Goal: Transaction & Acquisition: Purchase product/service

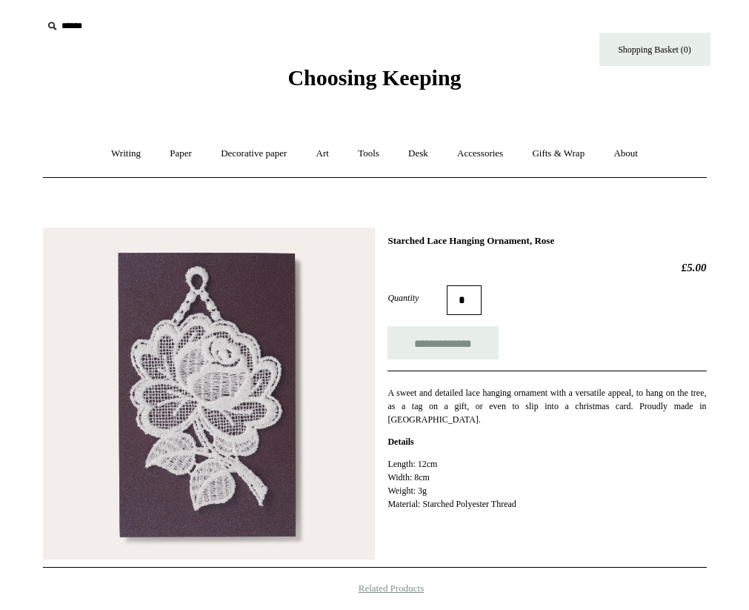
click at [298, 74] on span "Choosing Keeping" at bounding box center [374, 77] width 173 height 24
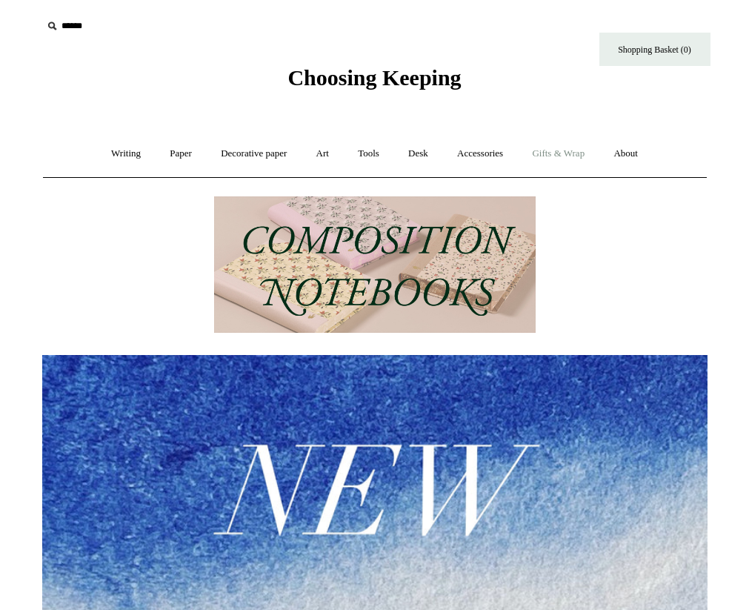
click at [570, 157] on link "Gifts & Wrap +" at bounding box center [558, 153] width 79 height 39
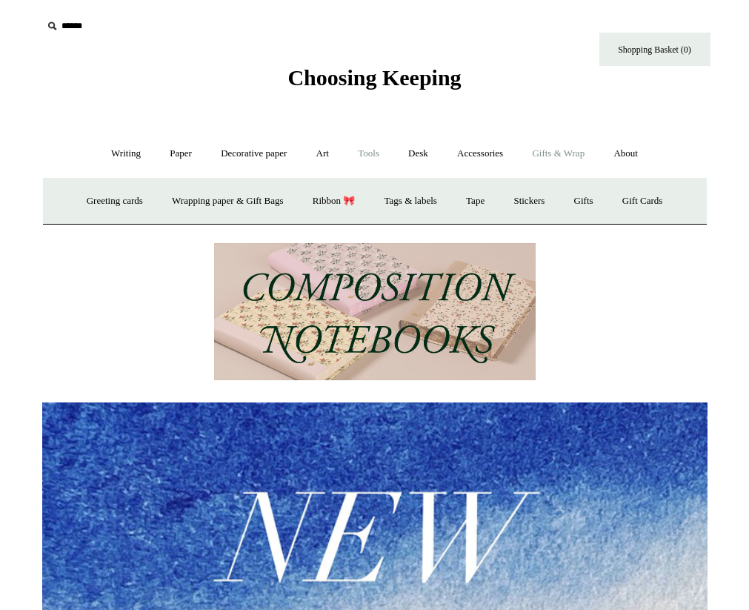
click at [370, 150] on link "Tools +" at bounding box center [369, 153] width 48 height 39
click at [408, 146] on link "Desk +" at bounding box center [418, 153] width 47 height 39
click at [313, 202] on link "Boxes & archiving" at bounding box center [279, 201] width 99 height 39
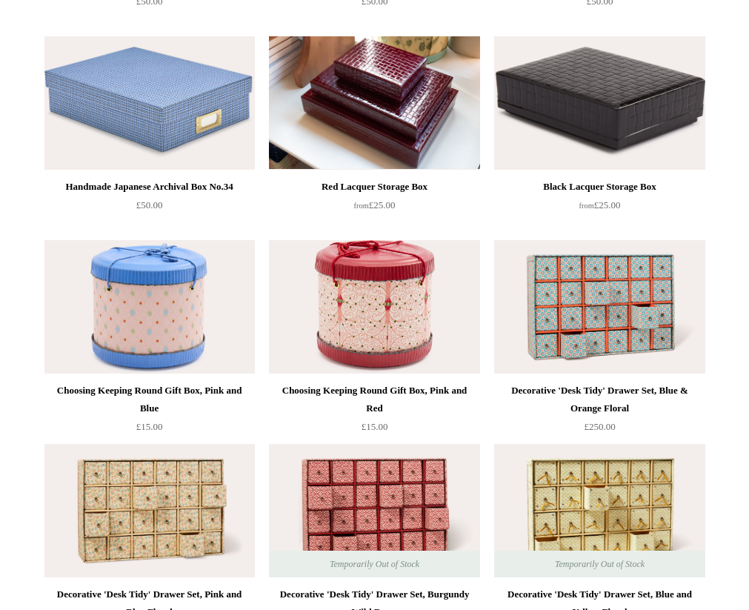
scroll to position [1618, 0]
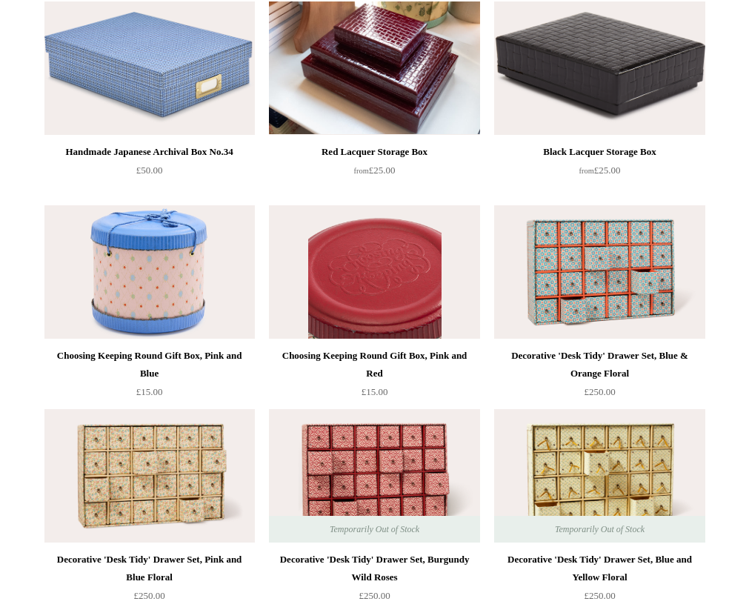
click at [413, 276] on img at bounding box center [374, 271] width 210 height 133
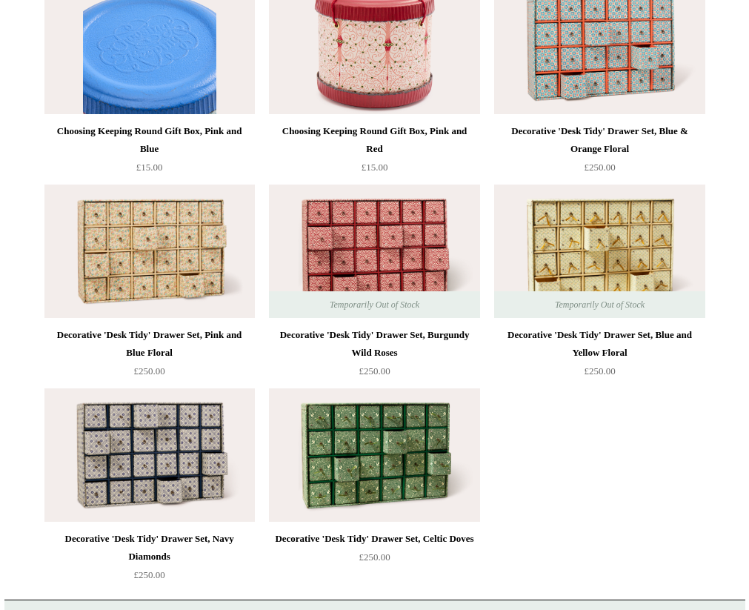
scroll to position [1847, 0]
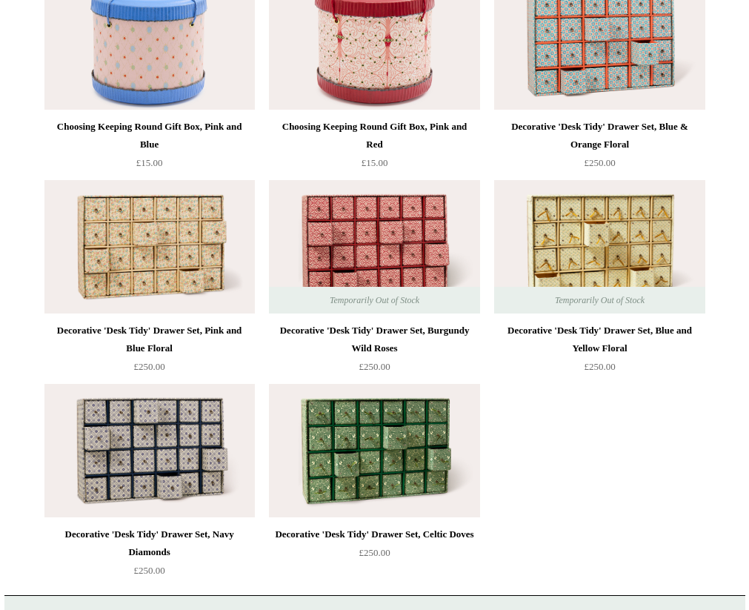
click at [419, 249] on img at bounding box center [374, 246] width 210 height 133
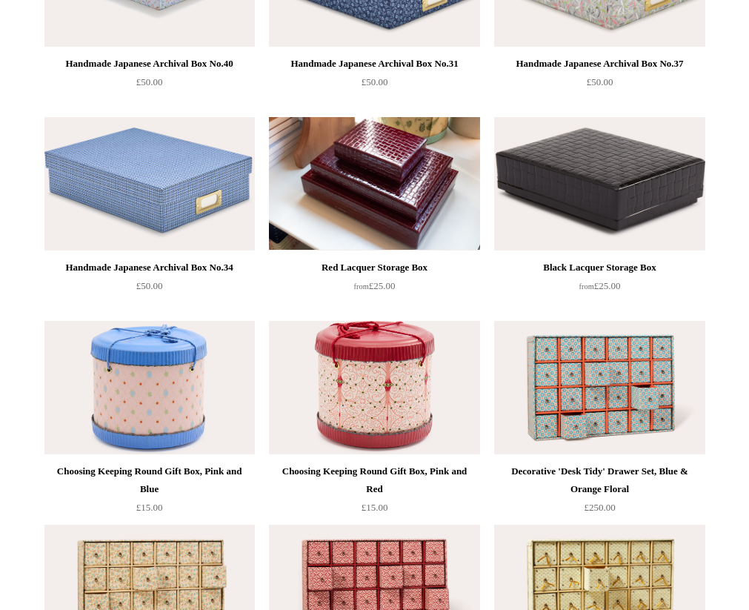
scroll to position [1520, 0]
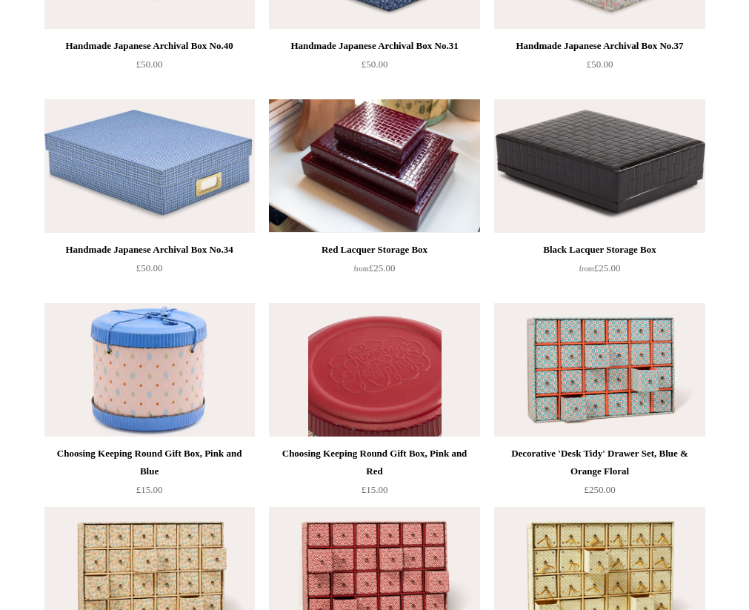
click at [360, 381] on img at bounding box center [374, 369] width 210 height 133
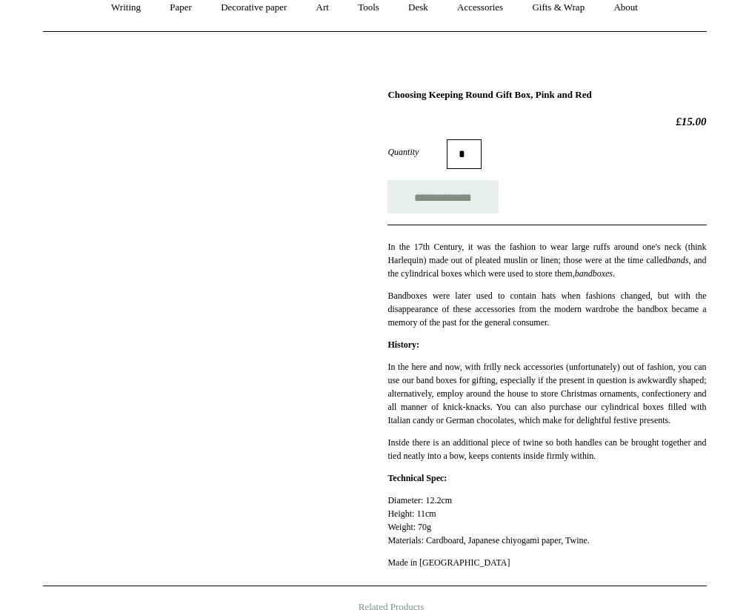
scroll to position [145, 0]
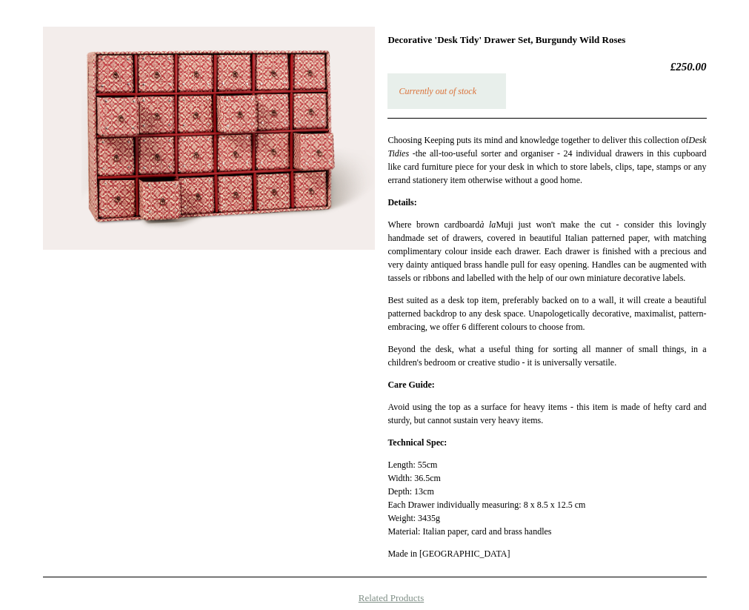
scroll to position [193, 0]
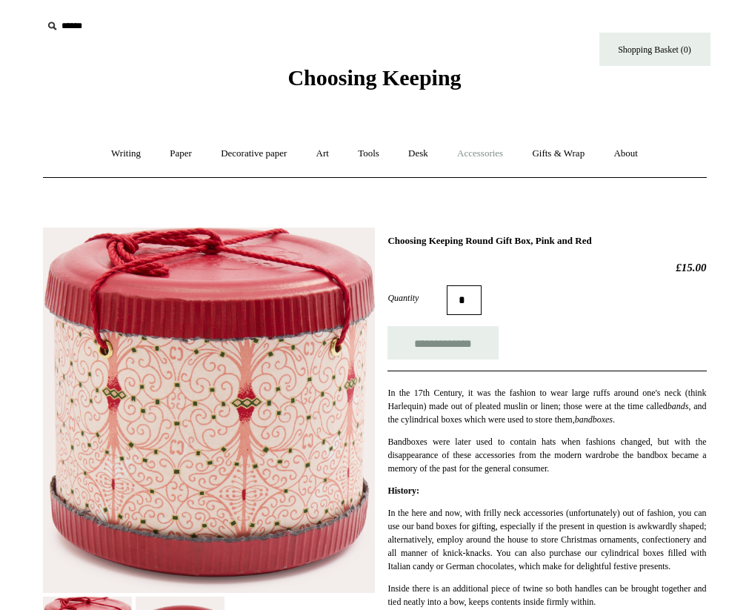
click at [468, 158] on link "Accessories +" at bounding box center [480, 153] width 73 height 39
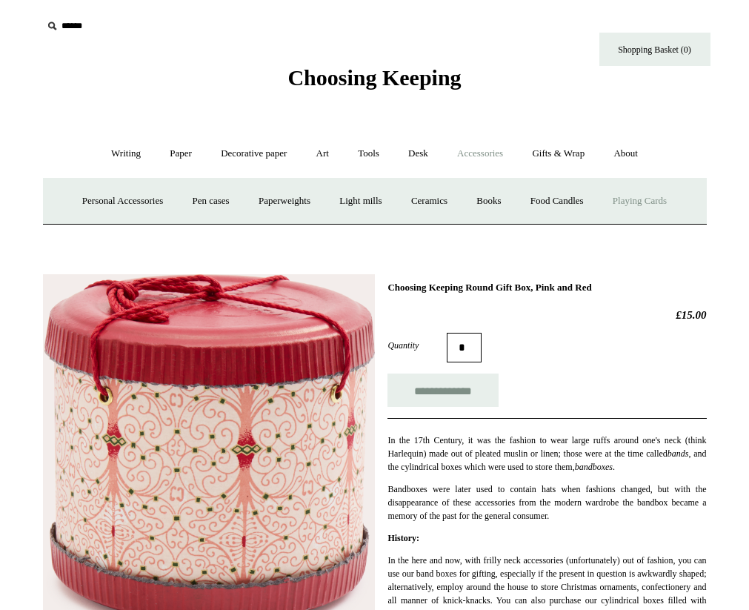
click at [647, 201] on link "Playing Cards" at bounding box center [640, 201] width 81 height 39
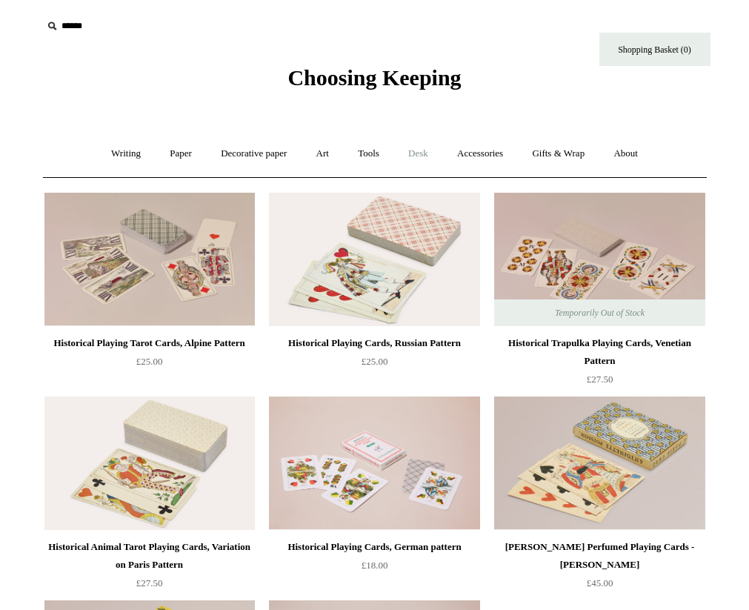
click at [428, 150] on link "Desk +" at bounding box center [418, 153] width 47 height 39
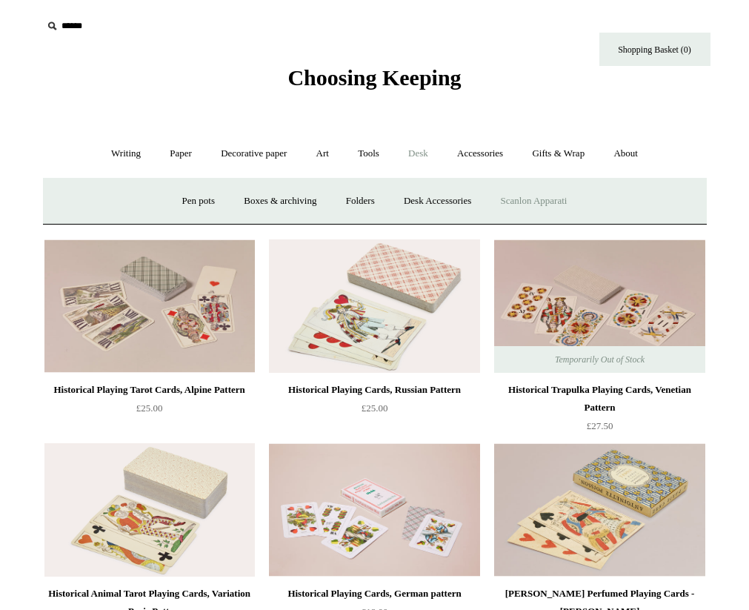
click at [522, 204] on link "Scanlon Apparati" at bounding box center [534, 201] width 93 height 39
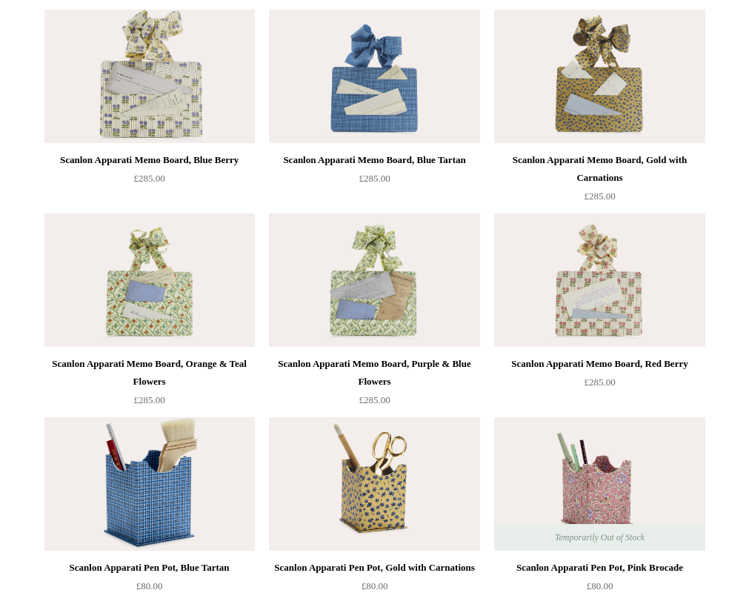
scroll to position [396, 0]
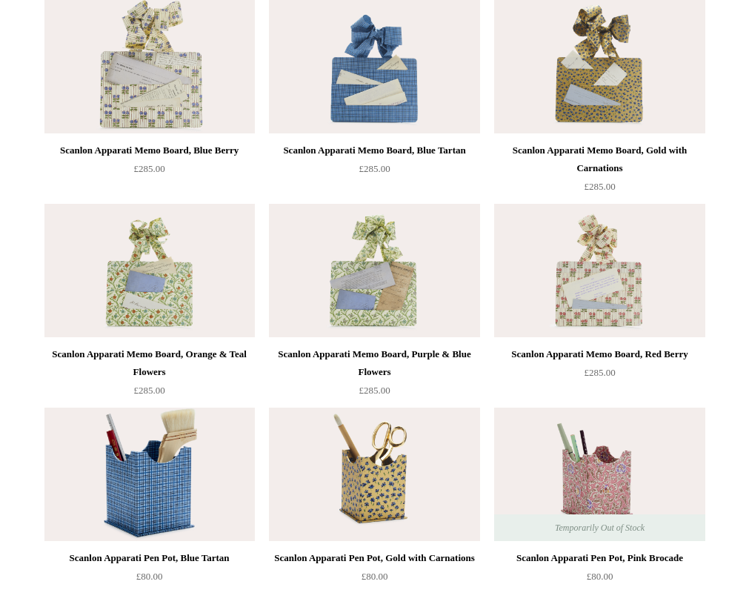
click at [173, 502] on img at bounding box center [149, 474] width 210 height 133
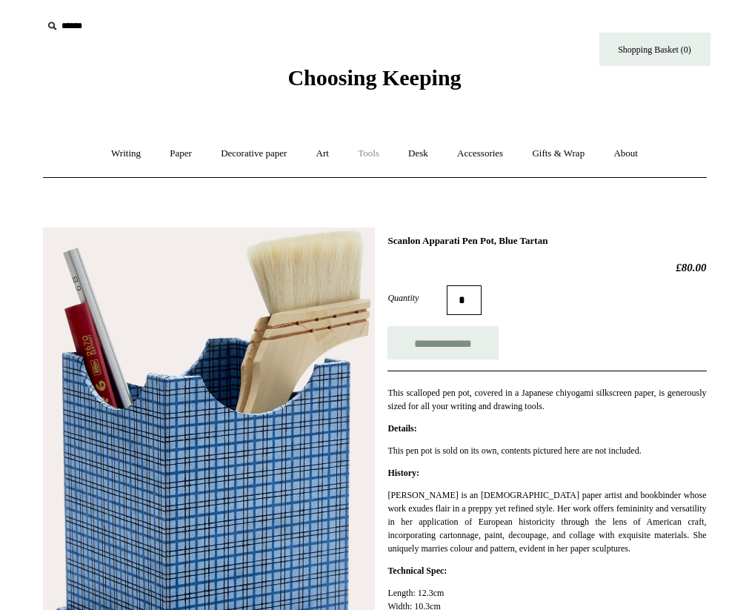
click at [361, 153] on link "Tools +" at bounding box center [369, 153] width 48 height 39
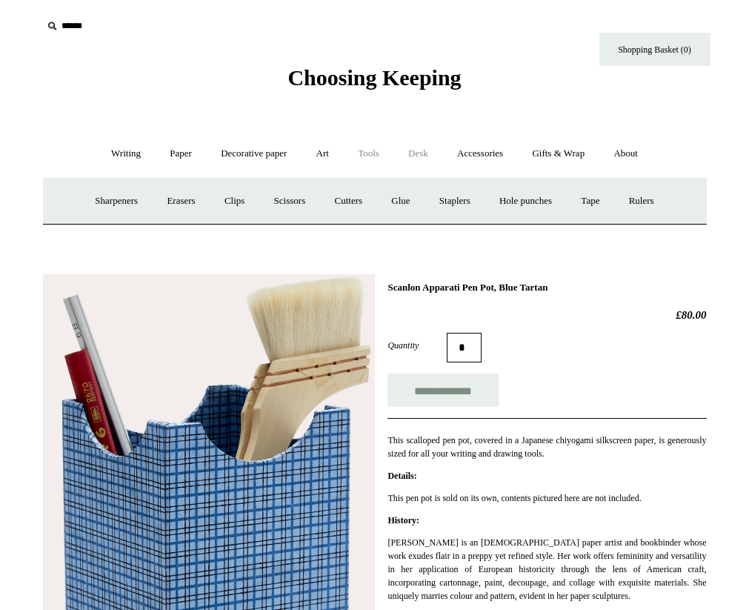
click at [413, 156] on link "Desk +" at bounding box center [418, 153] width 47 height 39
click at [259, 203] on link "Boxes & archiving" at bounding box center [279, 201] width 99 height 39
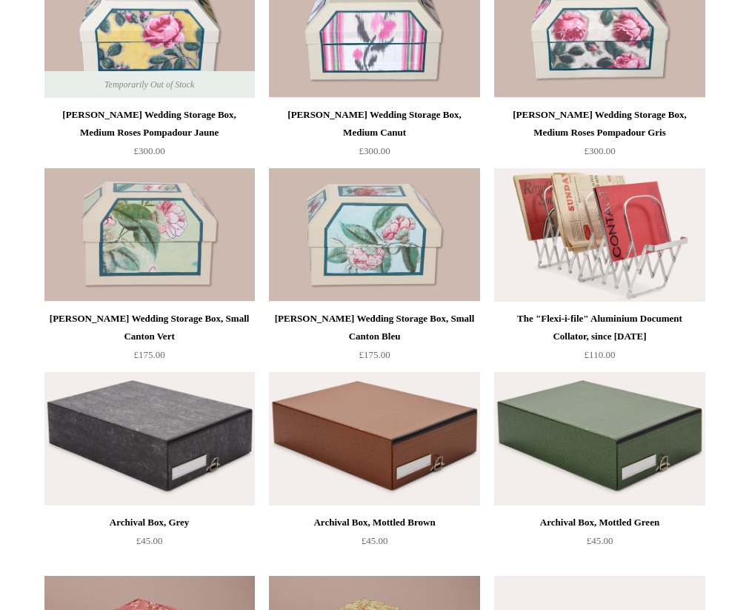
scroll to position [230, 0]
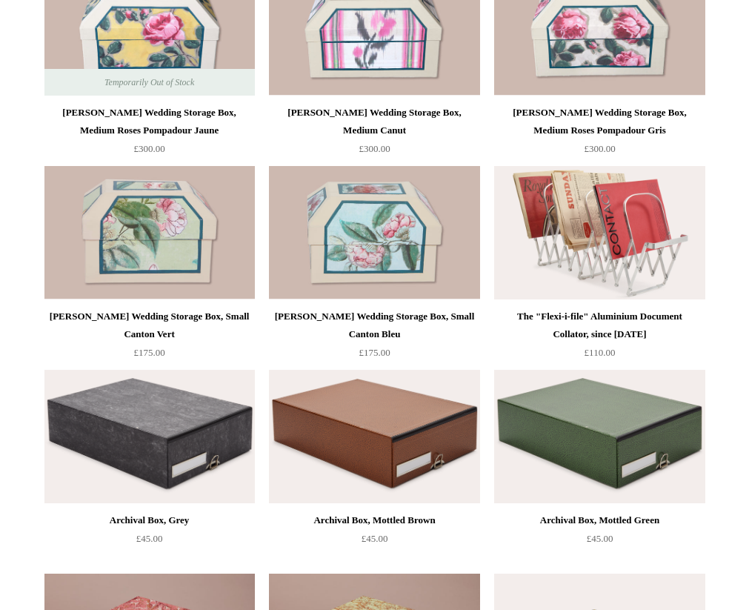
click at [649, 250] on img at bounding box center [599, 232] width 210 height 133
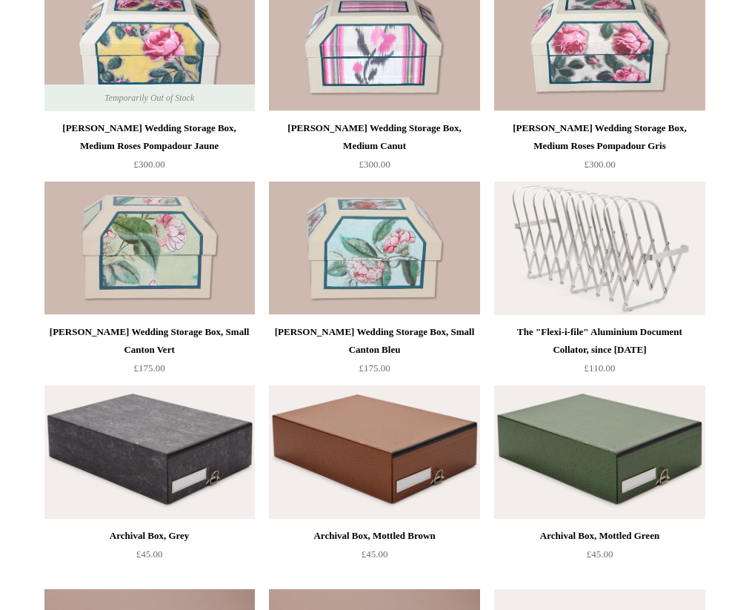
scroll to position [0, 0]
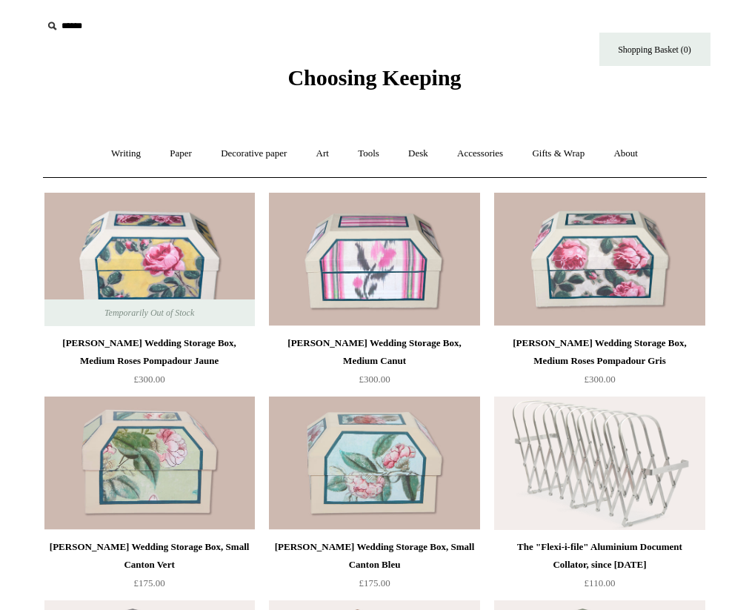
click at [416, 79] on span "Choosing Keeping" at bounding box center [374, 77] width 173 height 24
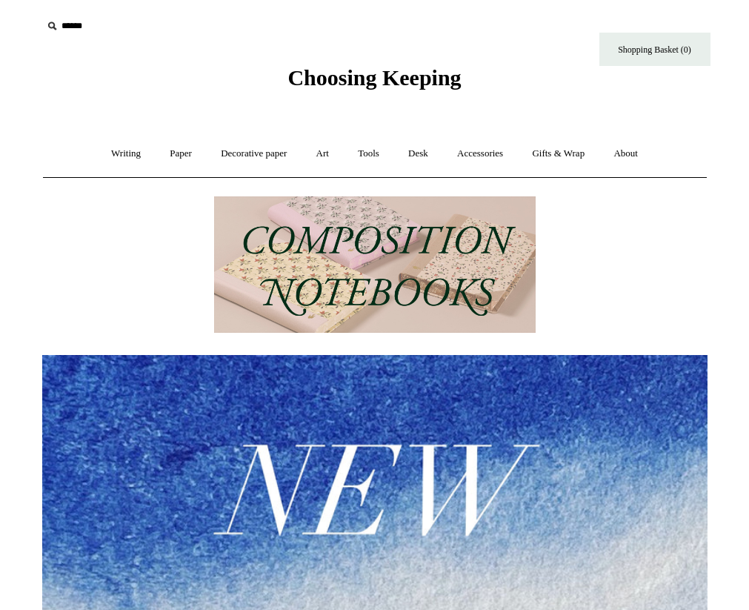
click at [69, 30] on input "text" at bounding box center [133, 26] width 182 height 27
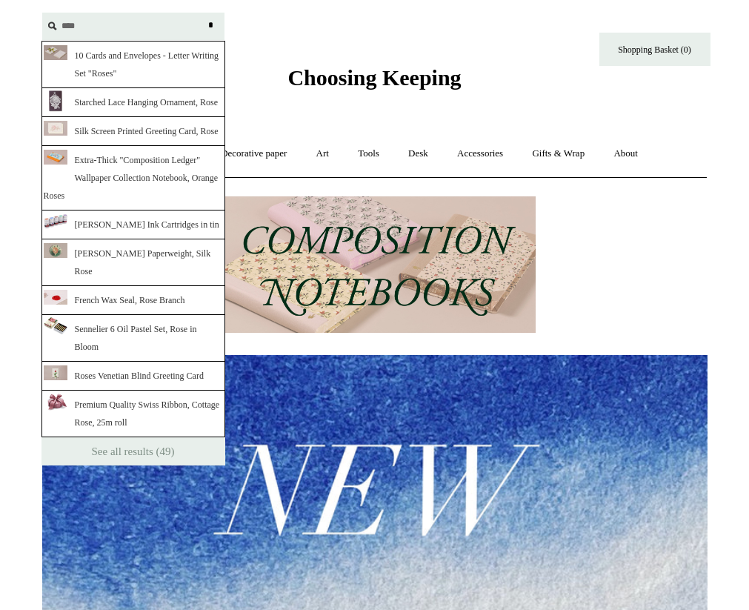
type input "****"
click at [204, 13] on input "*" at bounding box center [211, 26] width 15 height 26
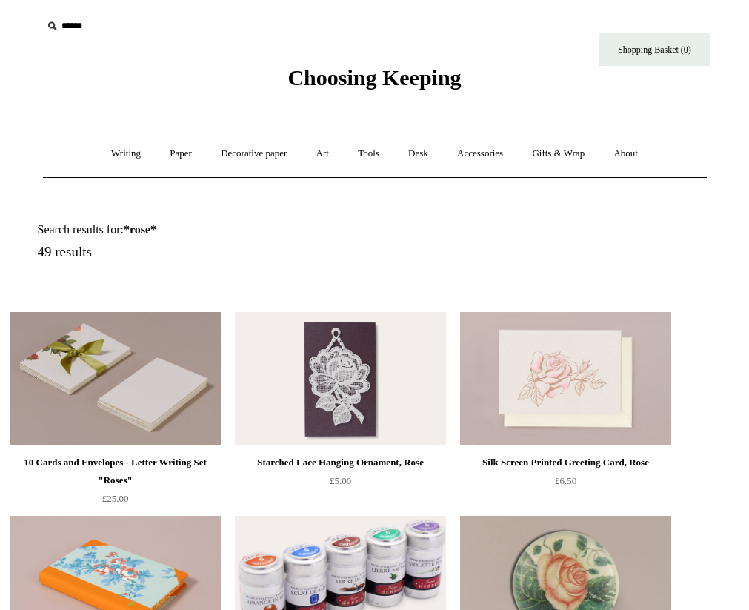
click at [364, 369] on img at bounding box center [340, 378] width 210 height 133
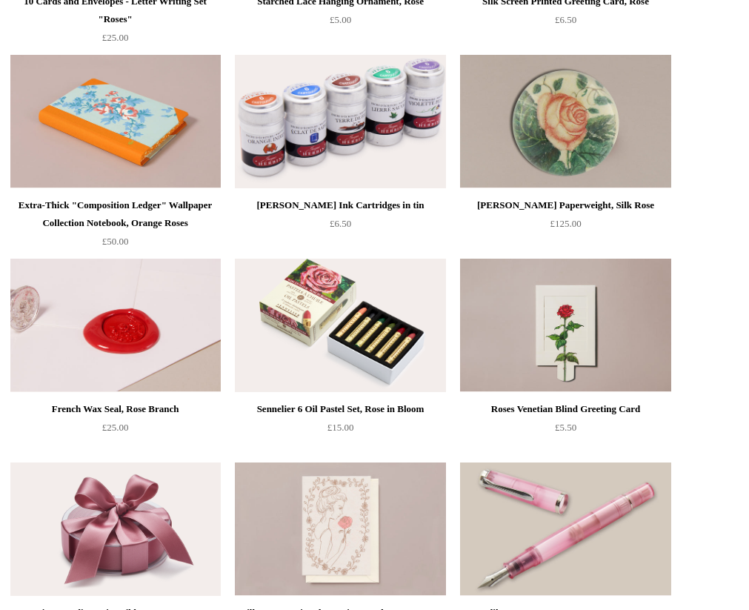
scroll to position [493, 0]
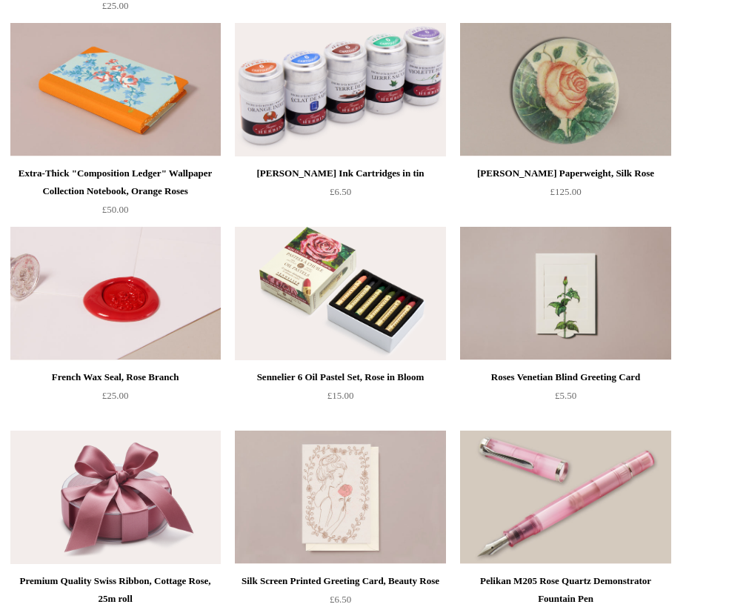
click at [586, 293] on img at bounding box center [565, 293] width 210 height 133
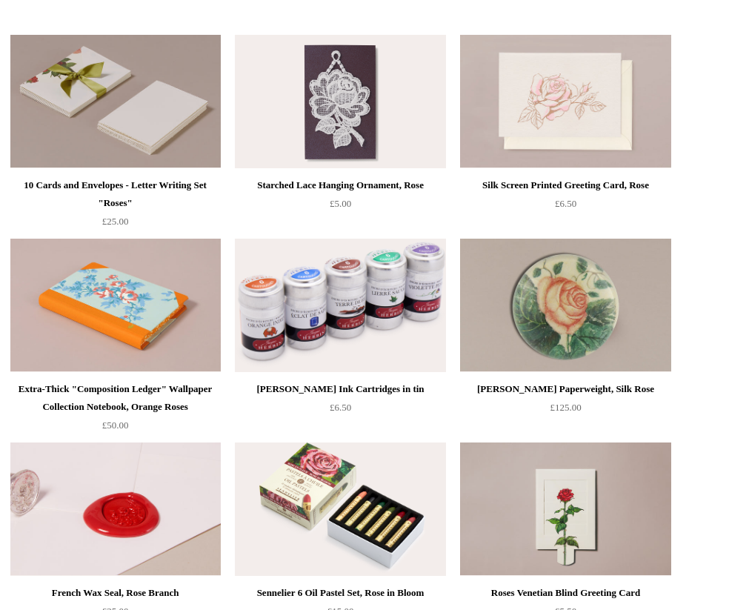
scroll to position [0, 0]
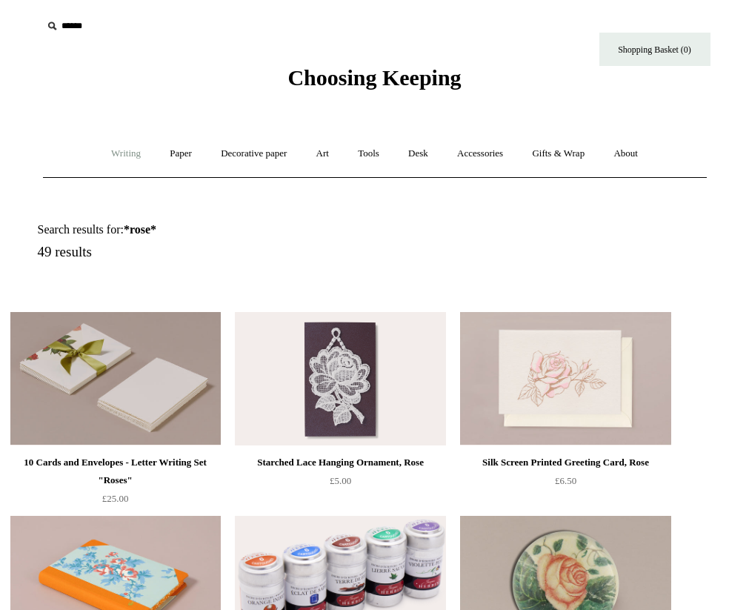
click at [117, 156] on link "Writing +" at bounding box center [126, 153] width 56 height 39
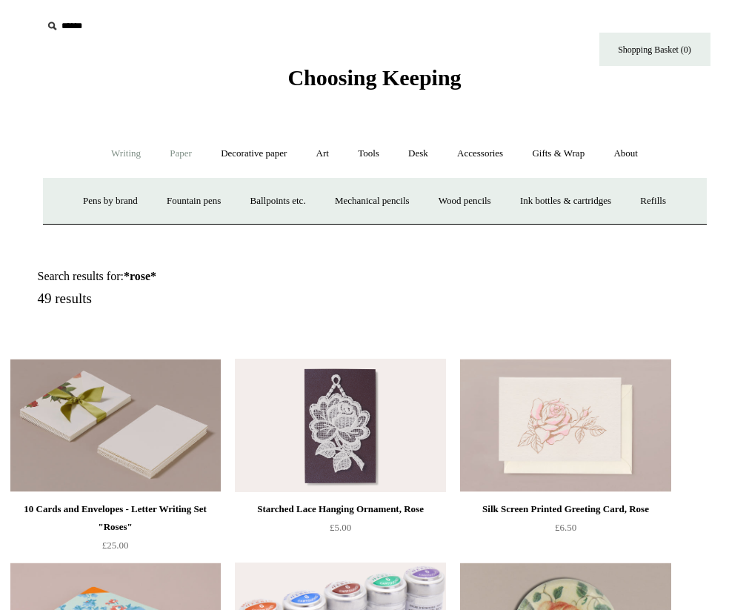
click at [171, 158] on link "Paper +" at bounding box center [180, 153] width 49 height 39
click at [162, 199] on link "Notebooks +" at bounding box center [167, 201] width 68 height 39
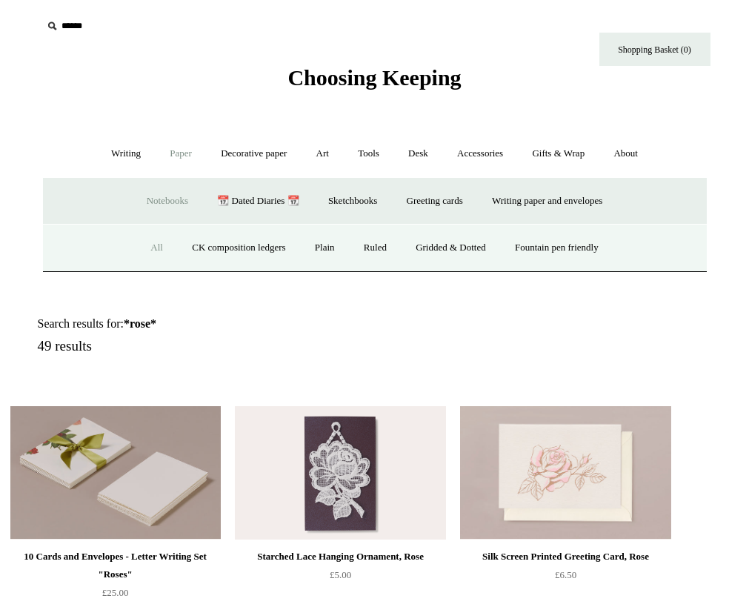
click at [142, 247] on link "All" at bounding box center [156, 247] width 39 height 39
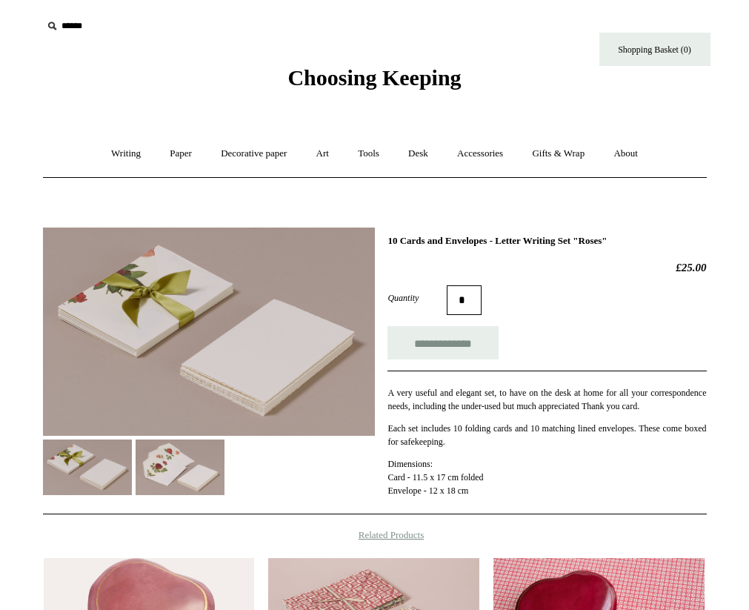
click at [166, 463] on img at bounding box center [180, 467] width 89 height 56
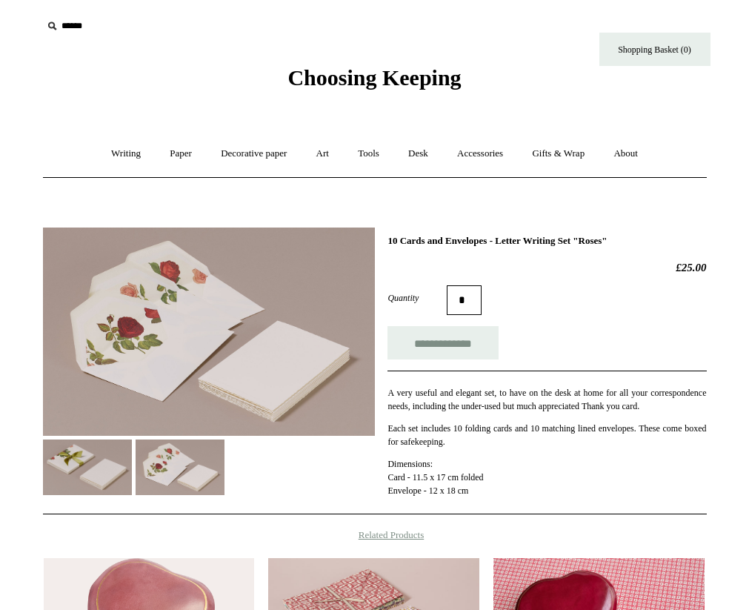
click at [69, 465] on img at bounding box center [87, 467] width 89 height 56
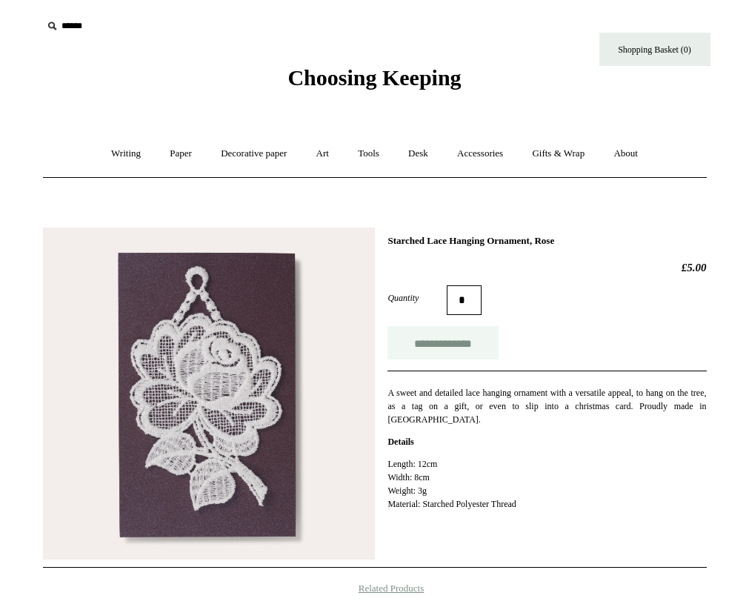
click at [451, 345] on input "**********" at bounding box center [443, 342] width 111 height 33
type input "**********"
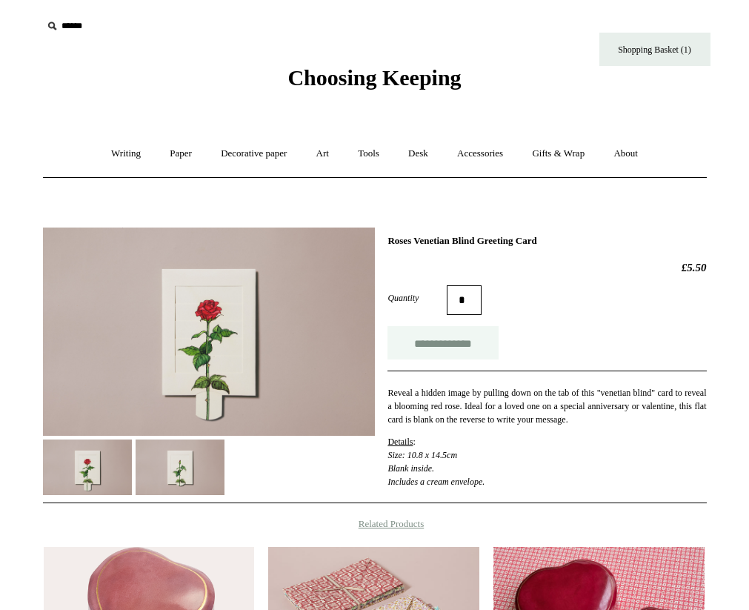
click at [448, 342] on input "**********" at bounding box center [443, 342] width 111 height 33
type input "**********"
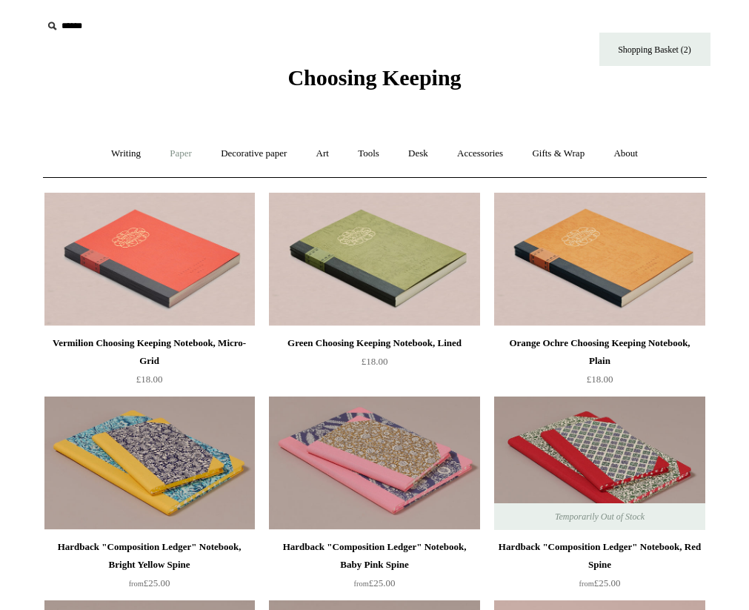
click at [171, 155] on link "Paper +" at bounding box center [180, 153] width 49 height 39
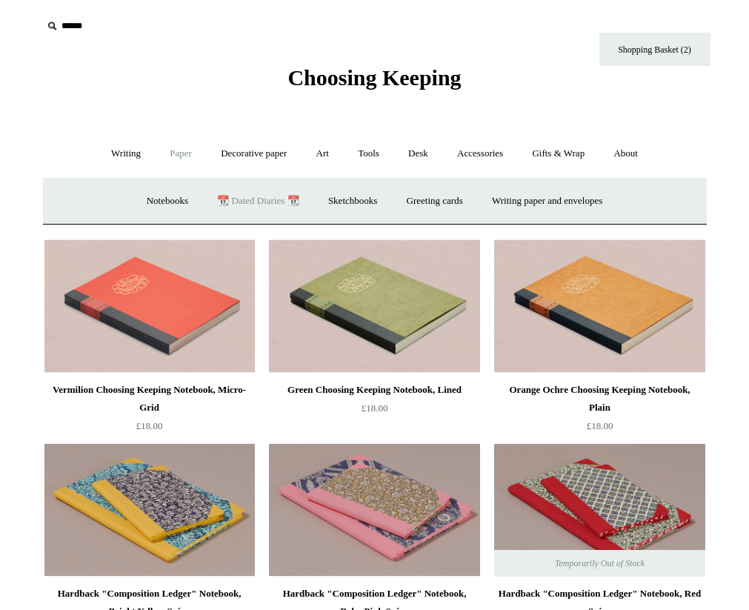
click at [248, 195] on link "📆 Dated Diaries 📆" at bounding box center [258, 201] width 108 height 39
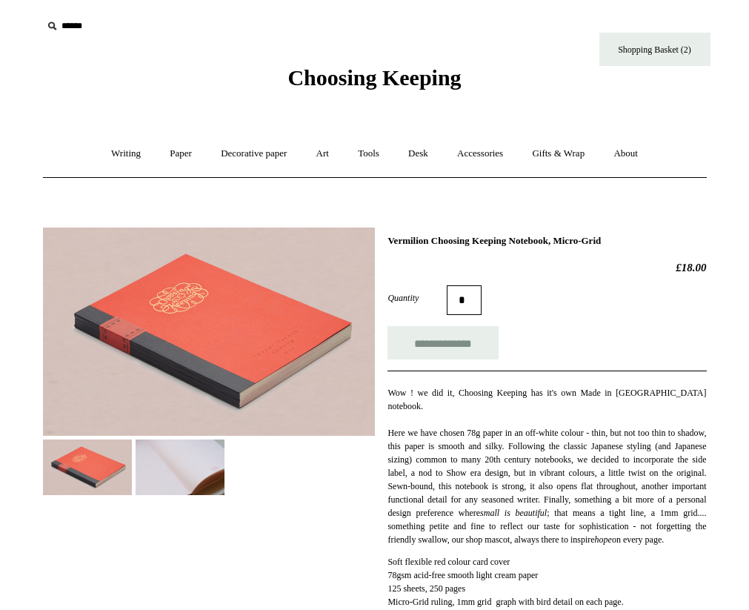
click at [160, 457] on img at bounding box center [180, 467] width 89 height 56
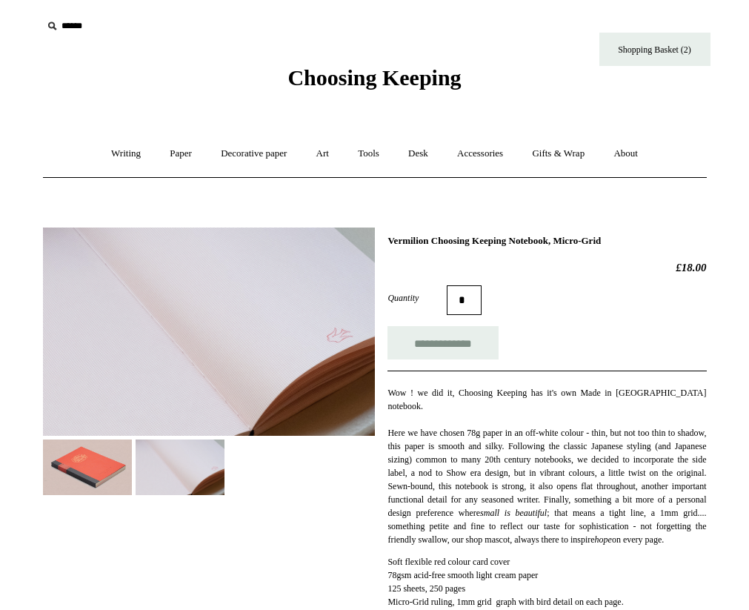
click at [93, 458] on img at bounding box center [87, 467] width 89 height 56
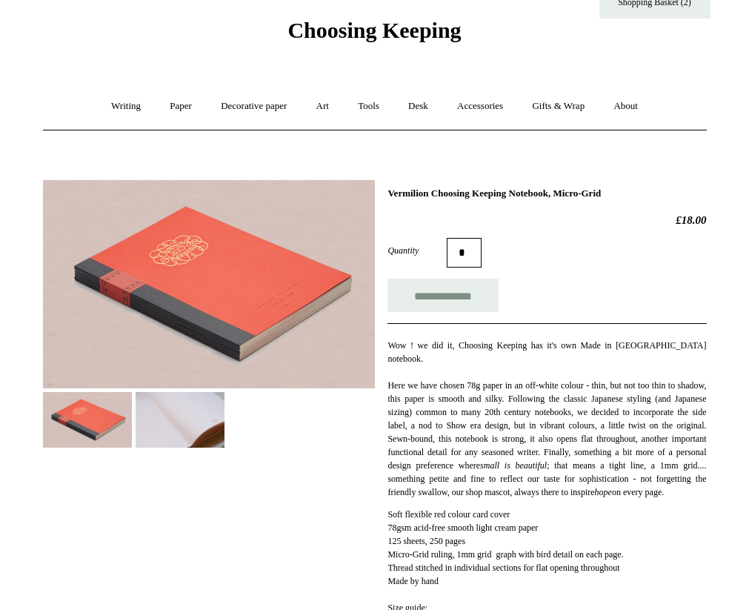
scroll to position [43, 0]
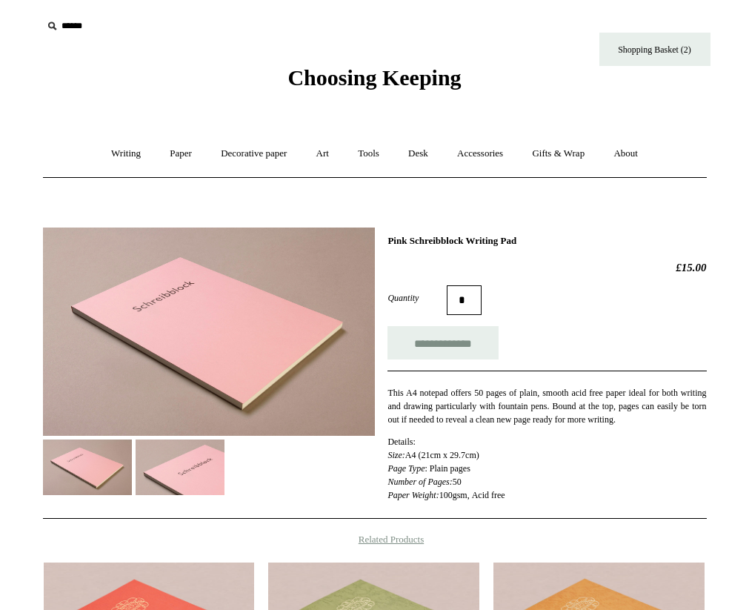
click at [182, 473] on img at bounding box center [180, 467] width 89 height 56
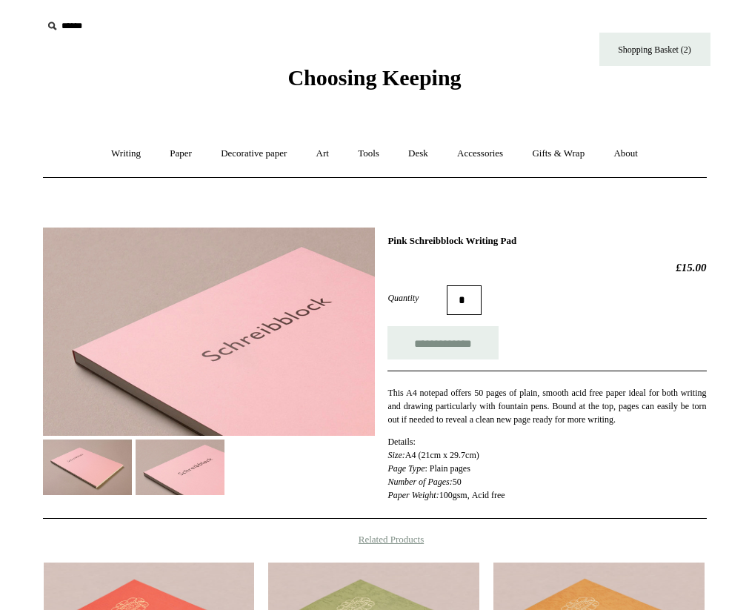
click at [99, 468] on img at bounding box center [87, 467] width 89 height 56
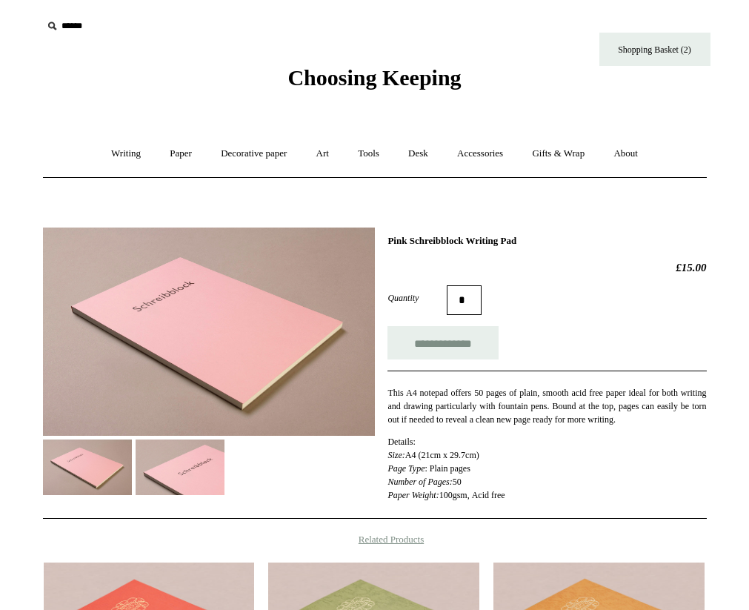
click at [196, 455] on img at bounding box center [180, 467] width 89 height 56
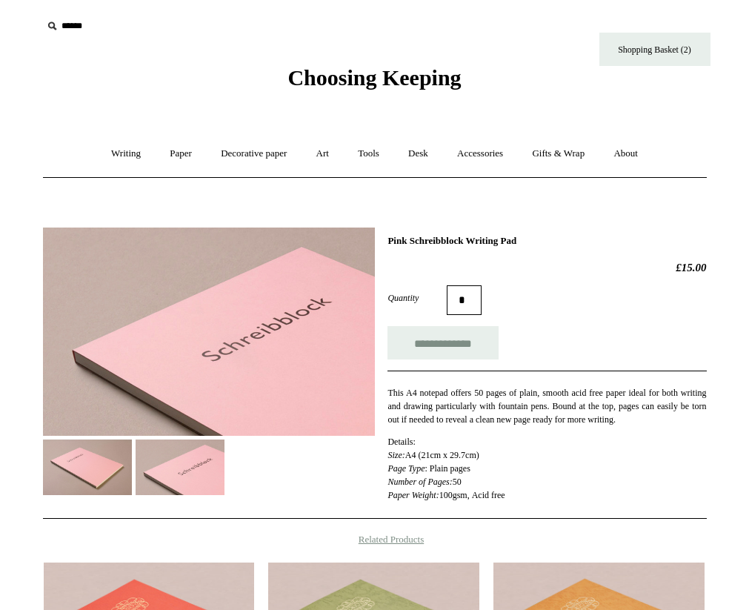
click at [96, 466] on img at bounding box center [87, 467] width 89 height 56
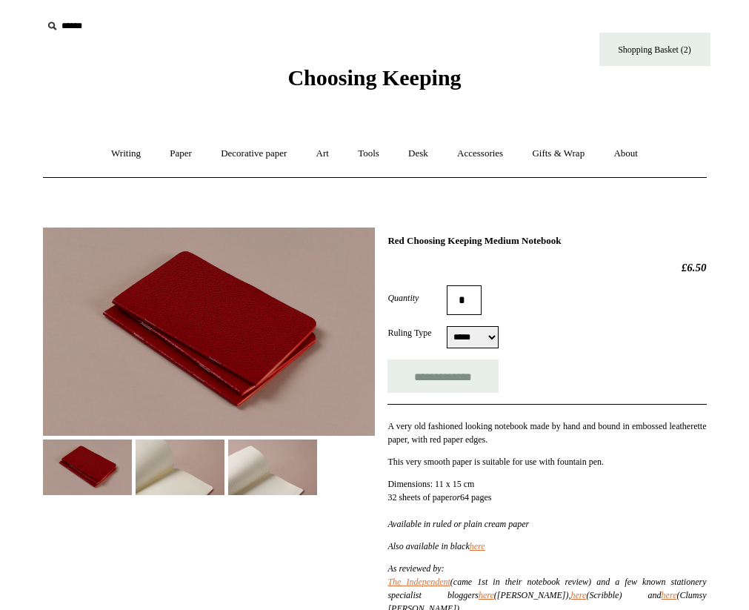
click at [260, 468] on img at bounding box center [272, 467] width 89 height 56
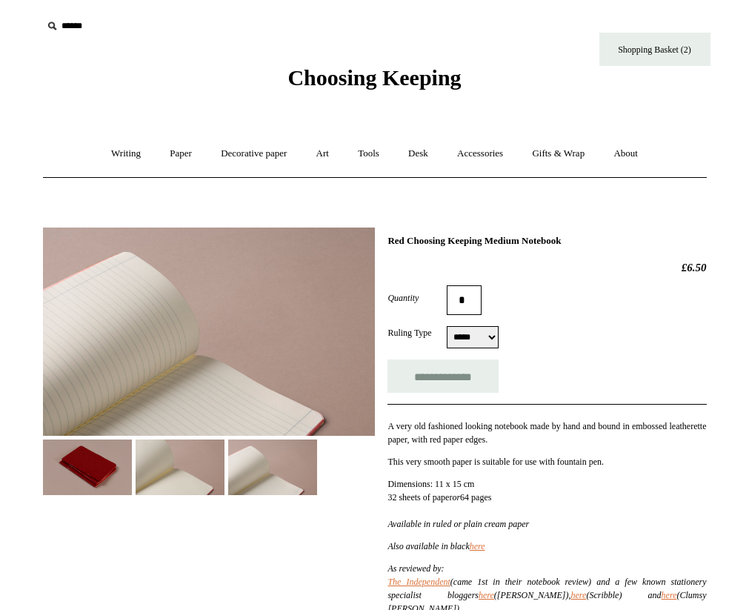
click at [186, 461] on img at bounding box center [180, 467] width 89 height 56
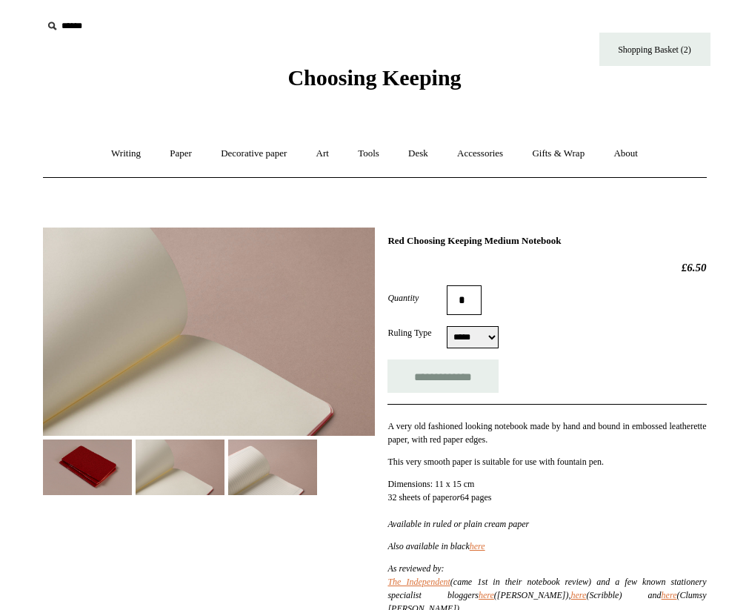
click at [101, 465] on img at bounding box center [87, 467] width 89 height 56
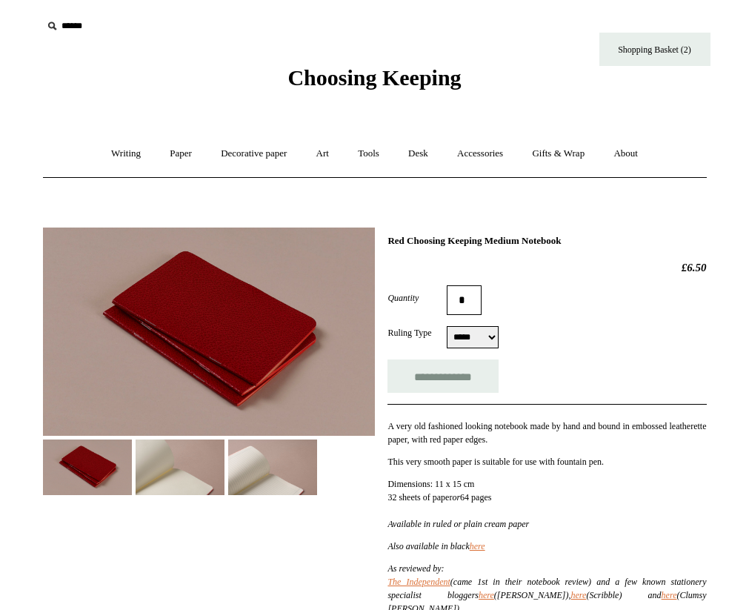
click at [210, 333] on img at bounding box center [209, 332] width 332 height 208
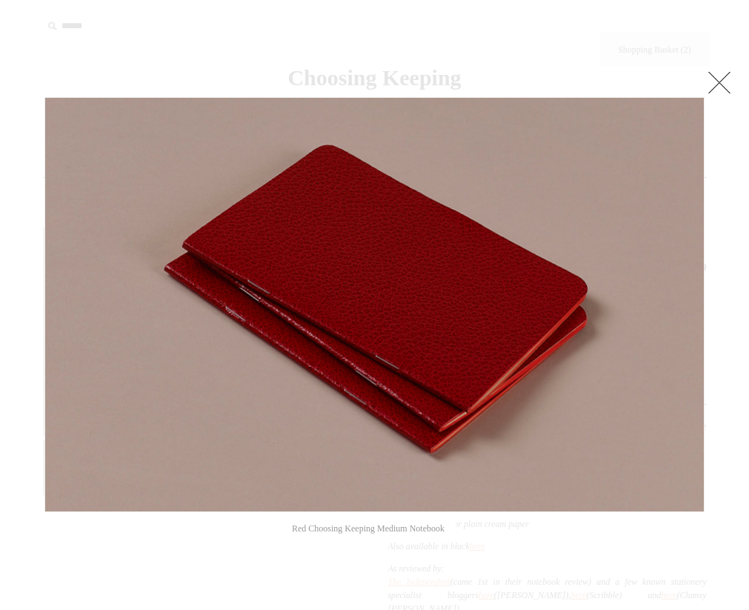
click at [719, 80] on link at bounding box center [720, 82] width 30 height 30
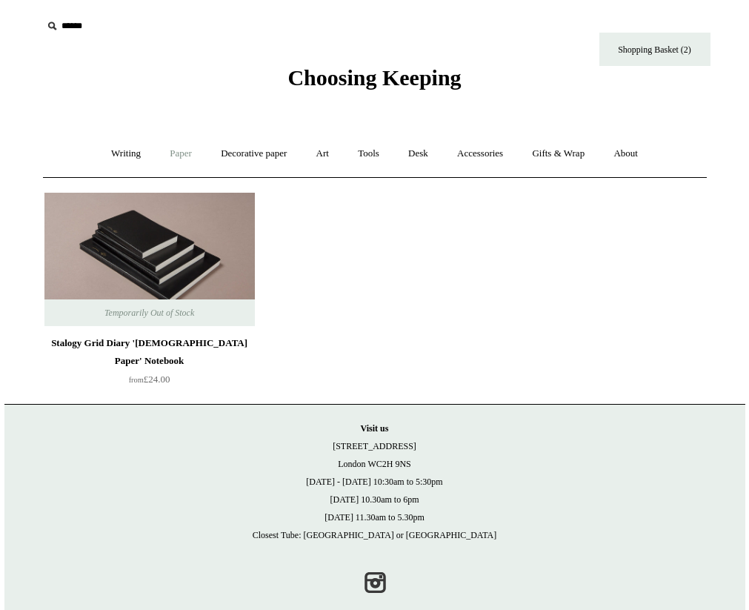
click at [178, 154] on link "Paper +" at bounding box center [180, 153] width 49 height 39
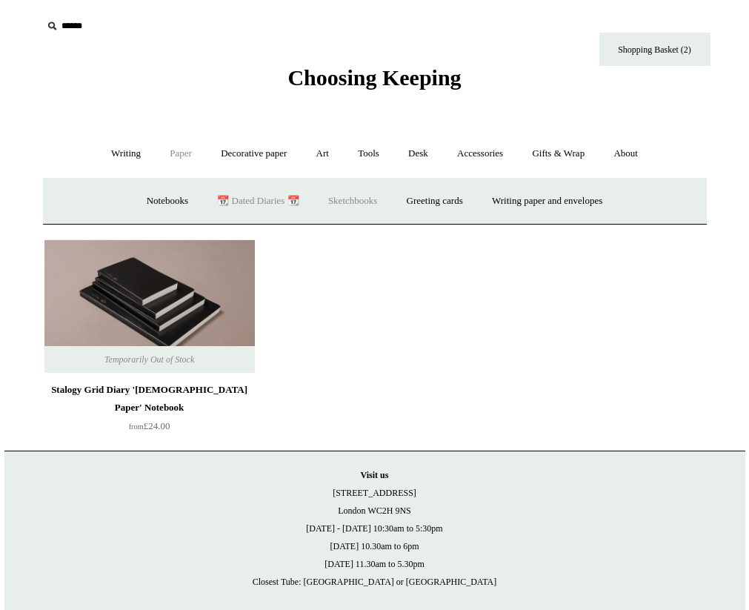
click at [342, 202] on link "Sketchbooks +" at bounding box center [353, 201] width 76 height 39
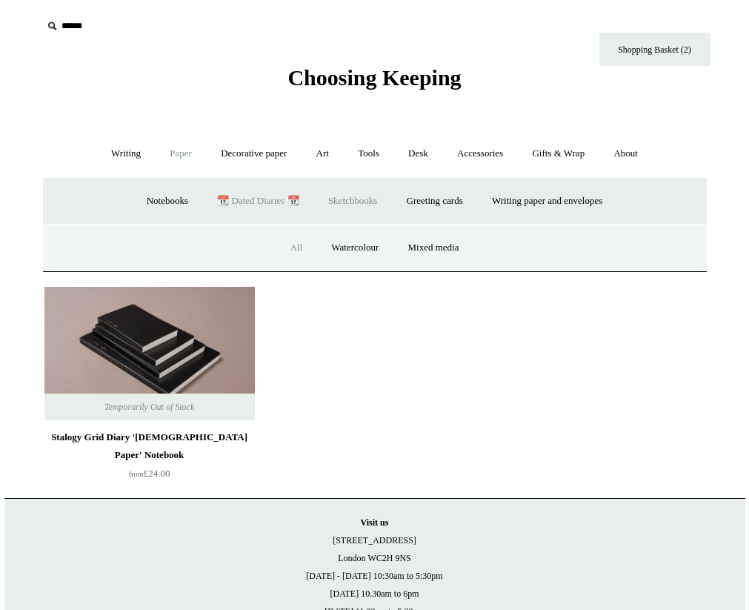
click at [289, 246] on link "All" at bounding box center [295, 247] width 39 height 39
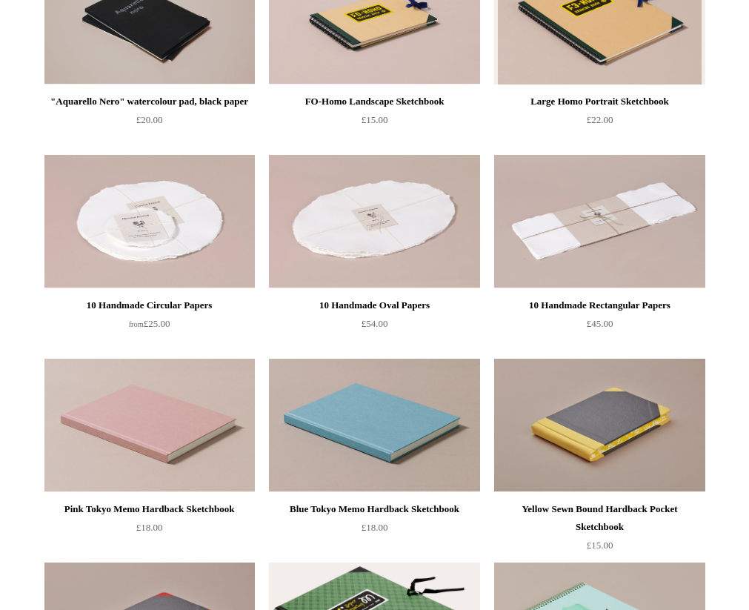
scroll to position [451, 0]
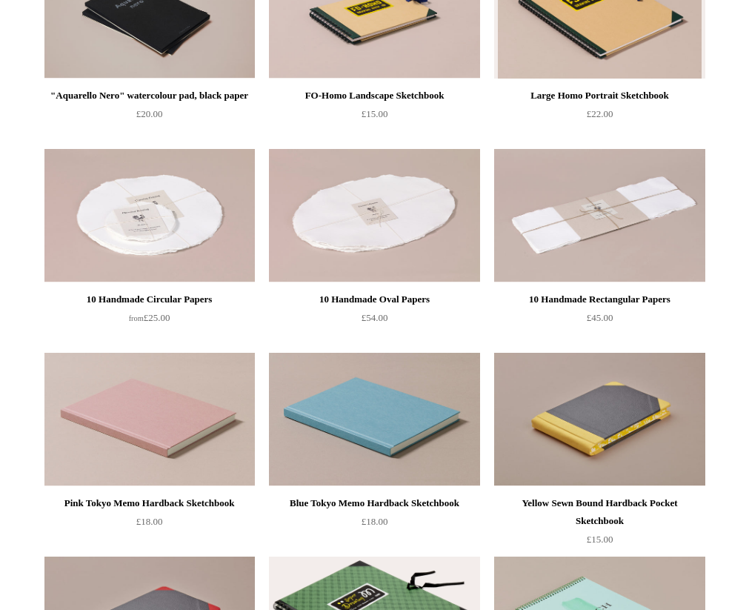
click at [208, 254] on img at bounding box center [149, 215] width 210 height 133
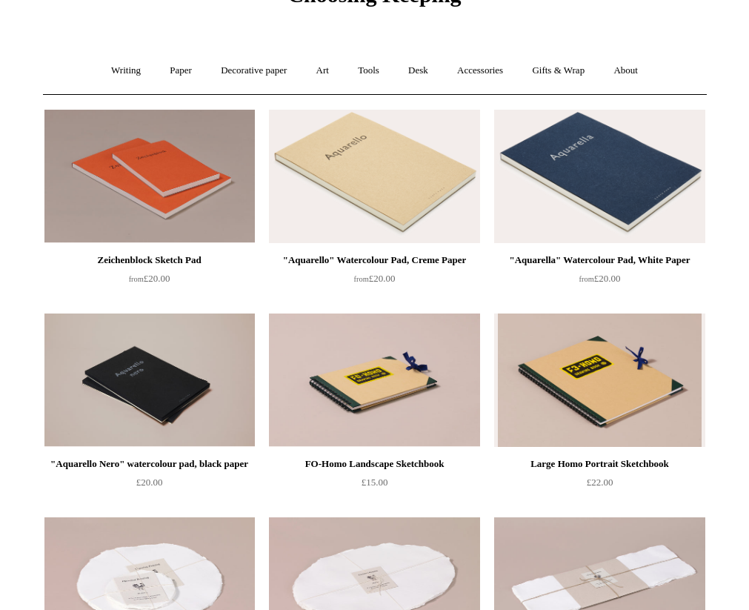
scroll to position [0, 0]
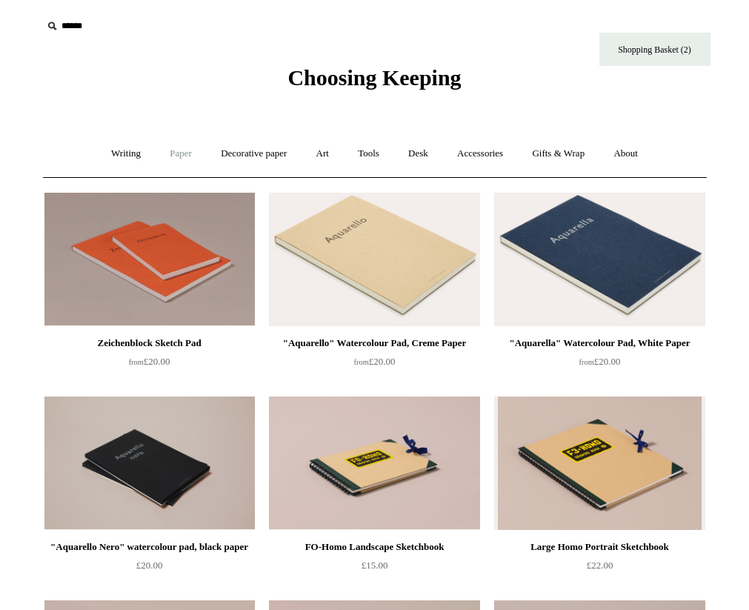
click at [180, 150] on link "Paper +" at bounding box center [180, 153] width 49 height 39
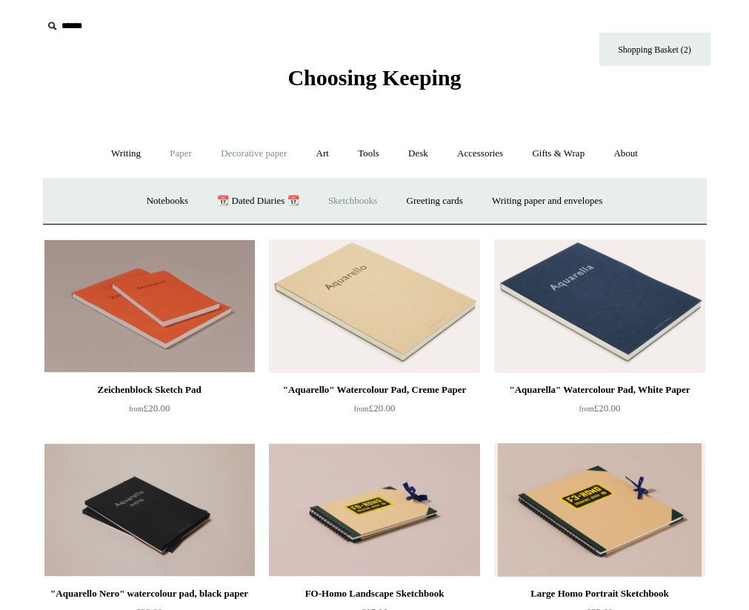
click at [260, 158] on link "Decorative paper +" at bounding box center [254, 153] width 93 height 39
click at [326, 154] on link "Art +" at bounding box center [322, 153] width 39 height 39
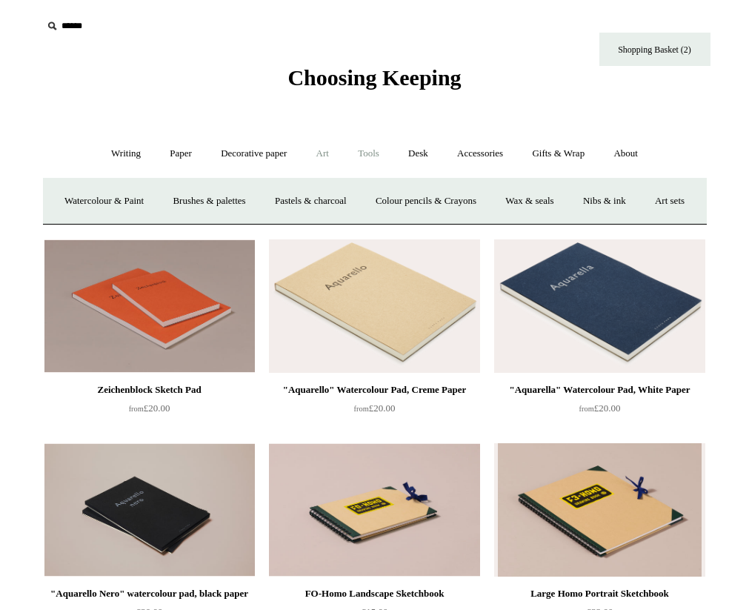
click at [371, 153] on link "Tools +" at bounding box center [369, 153] width 48 height 39
click at [426, 151] on link "Desk +" at bounding box center [418, 153] width 47 height 39
click at [409, 202] on link "Desk Accessories" at bounding box center [438, 201] width 94 height 39
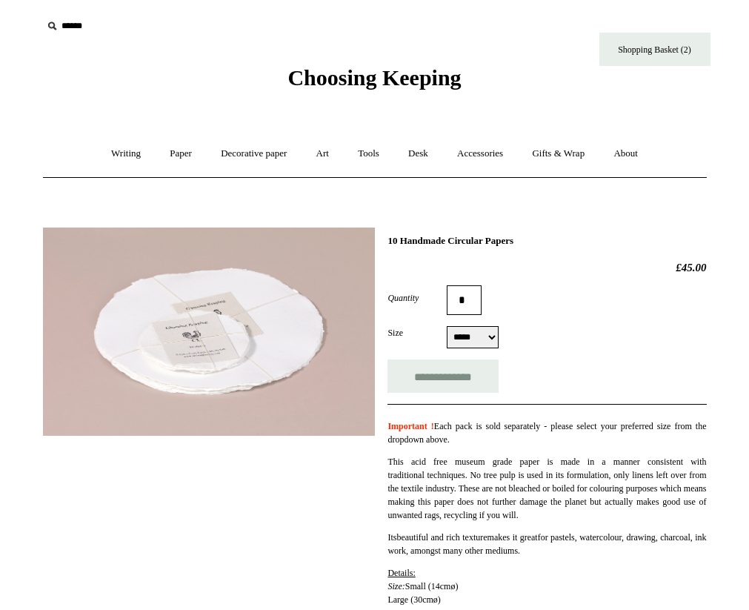
click at [477, 339] on select "***** *****" at bounding box center [473, 337] width 52 height 22
select select "*****"
click at [447, 328] on select "***** *****" at bounding box center [473, 337] width 52 height 22
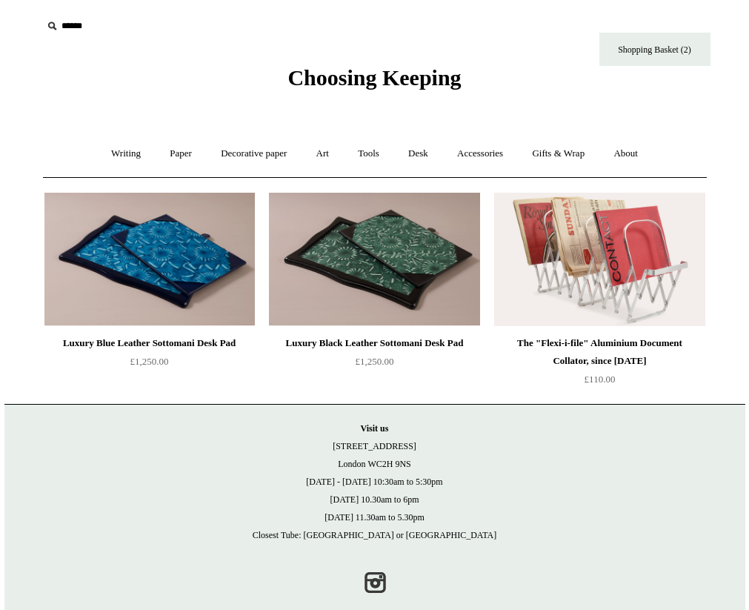
click at [587, 245] on img at bounding box center [599, 259] width 210 height 133
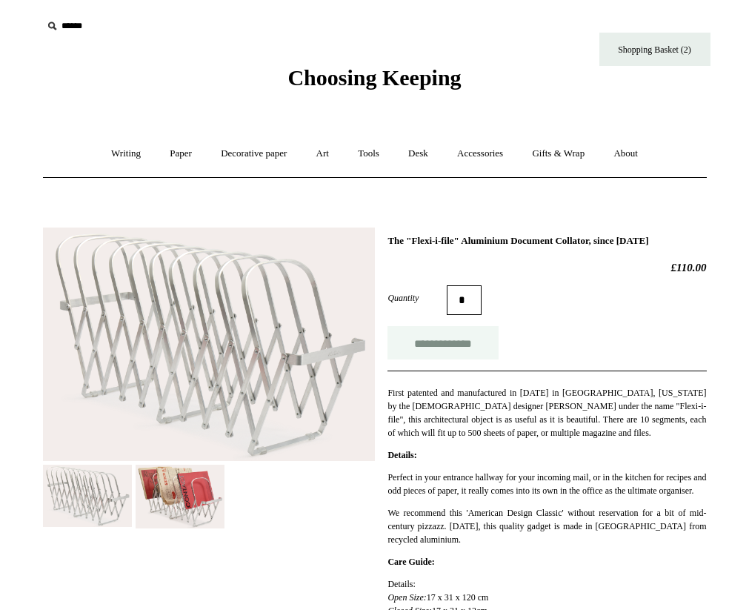
click at [456, 341] on input "**********" at bounding box center [443, 342] width 111 height 33
click at [417, 153] on link "Desk +" at bounding box center [418, 153] width 47 height 39
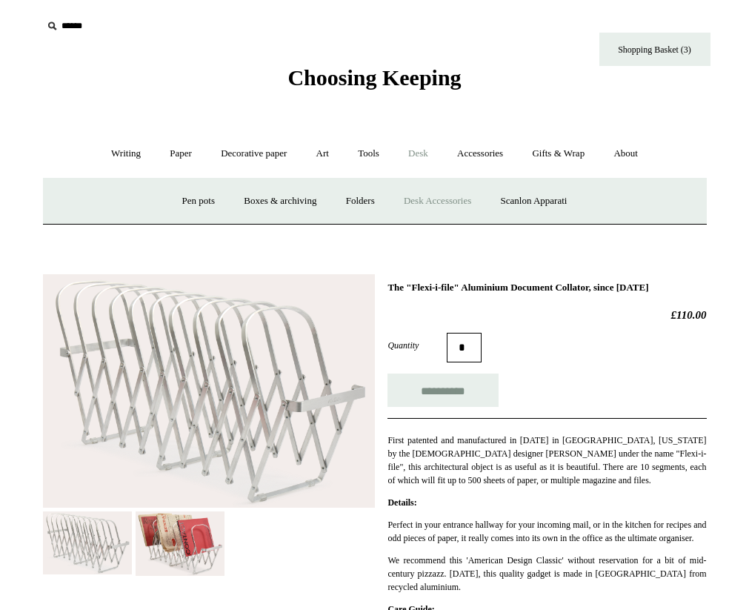
type input "**********"
click at [536, 197] on link "Scanlon Apparati" at bounding box center [534, 201] width 93 height 39
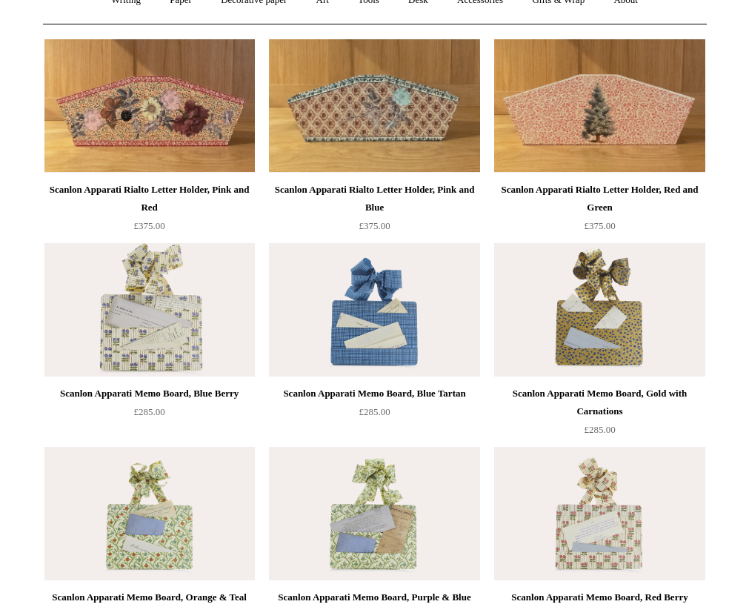
scroll to position [186, 0]
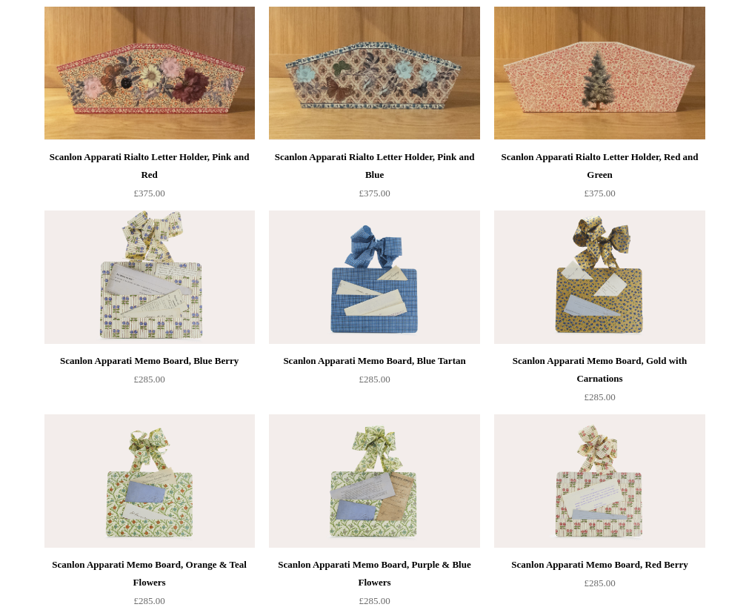
click at [416, 276] on img at bounding box center [374, 276] width 210 height 133
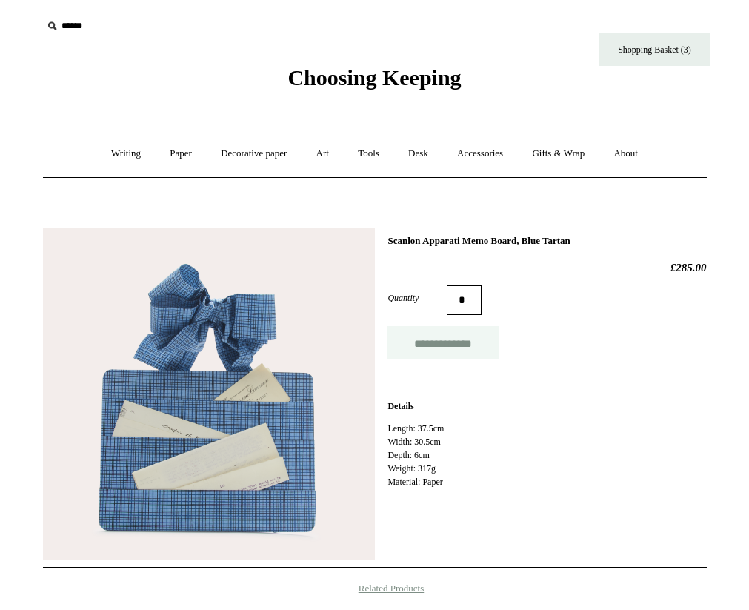
click at [440, 345] on input "**********" at bounding box center [443, 342] width 111 height 33
click at [416, 154] on link "Desk +" at bounding box center [418, 153] width 47 height 39
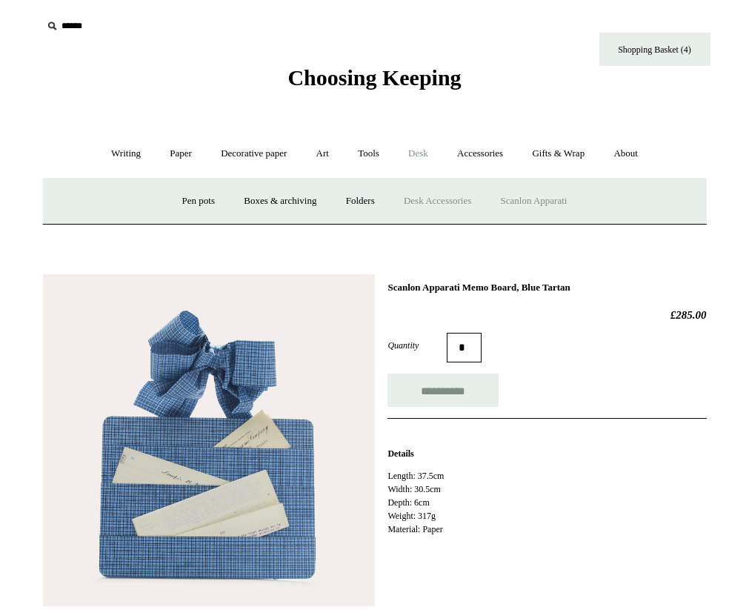
type input "**********"
click at [424, 202] on link "Desk Accessories" at bounding box center [438, 201] width 94 height 39
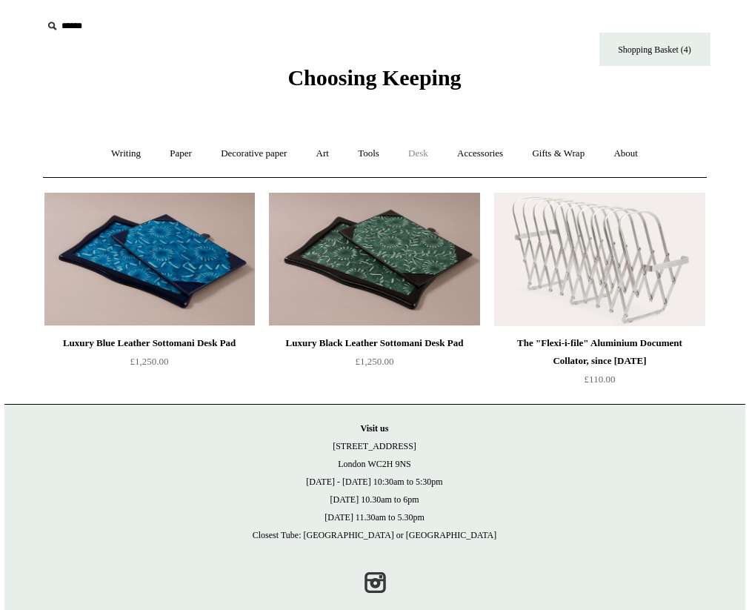
click at [429, 152] on link "Desk +" at bounding box center [418, 153] width 47 height 39
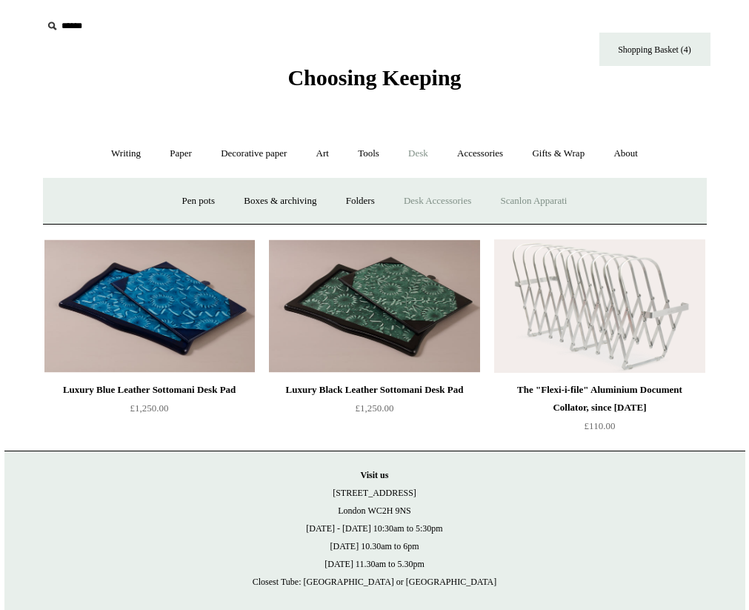
click at [518, 199] on link "Scanlon Apparati" at bounding box center [534, 201] width 93 height 39
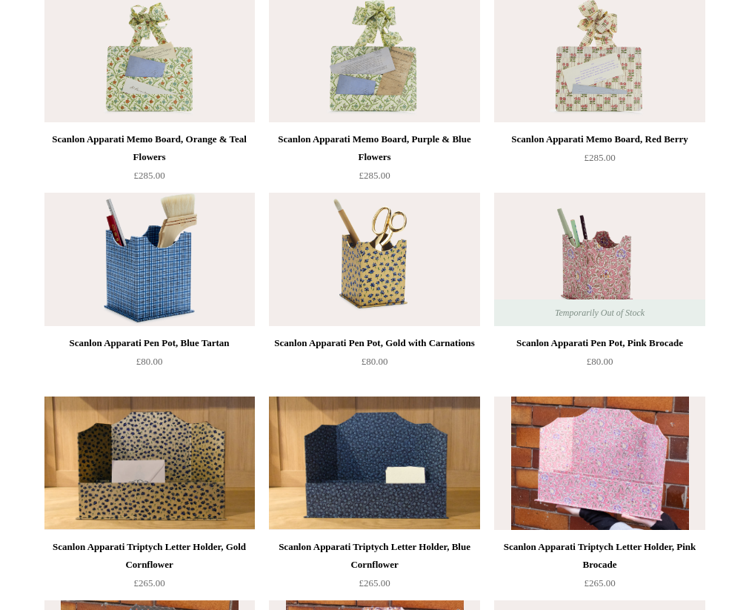
scroll to position [616, 0]
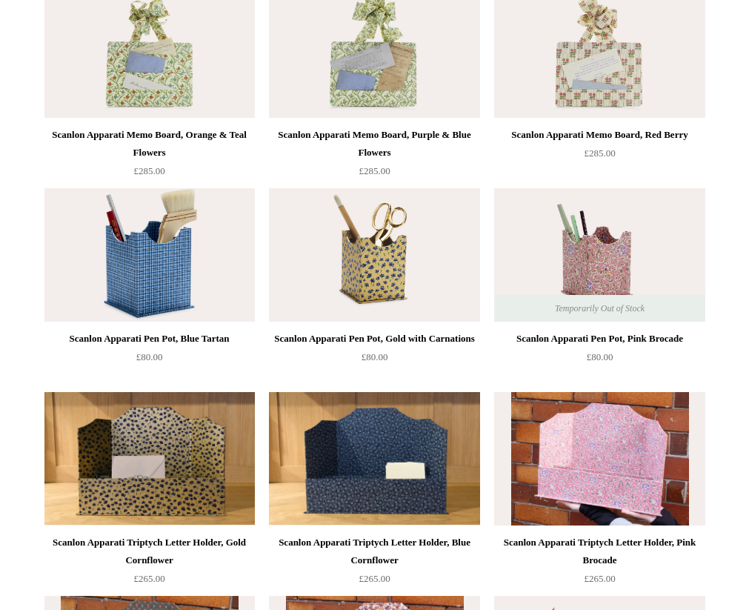
click at [190, 277] on img at bounding box center [149, 254] width 210 height 133
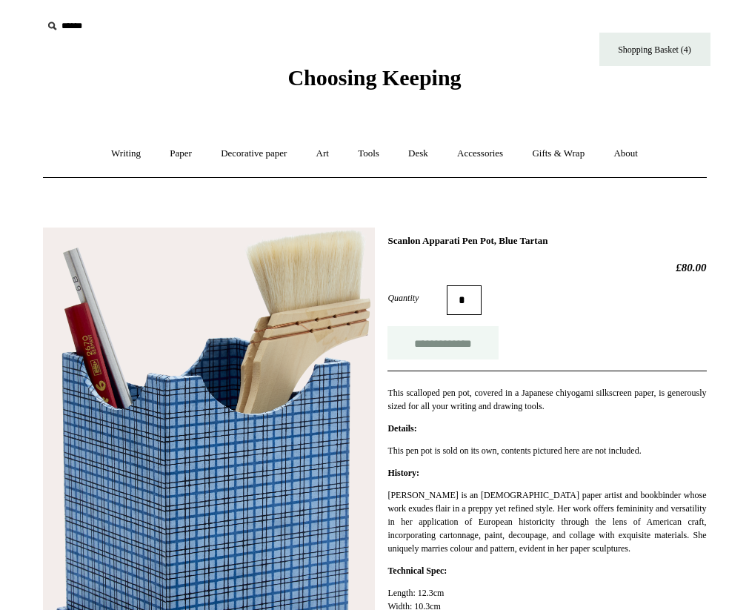
click at [434, 340] on input "**********" at bounding box center [443, 342] width 111 height 33
type input "**********"
click at [426, 153] on link "Desk +" at bounding box center [418, 153] width 47 height 39
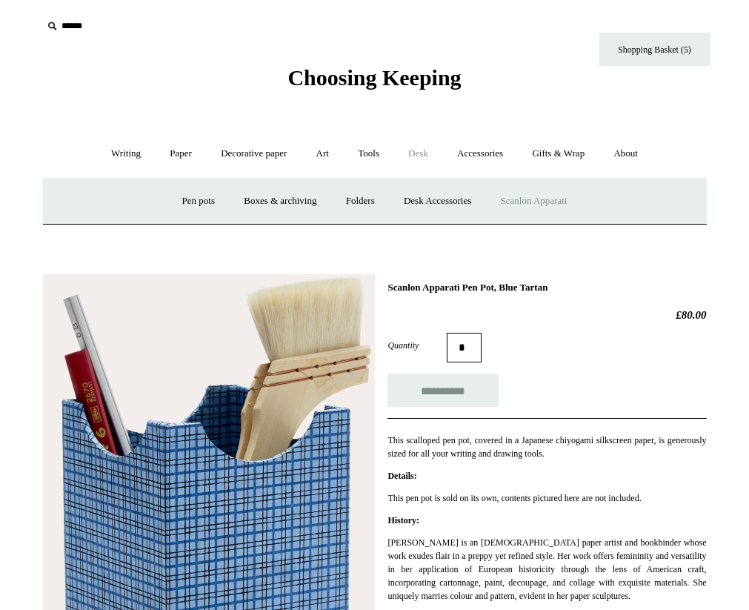
click at [520, 196] on link "Scanlon Apparati" at bounding box center [534, 201] width 93 height 39
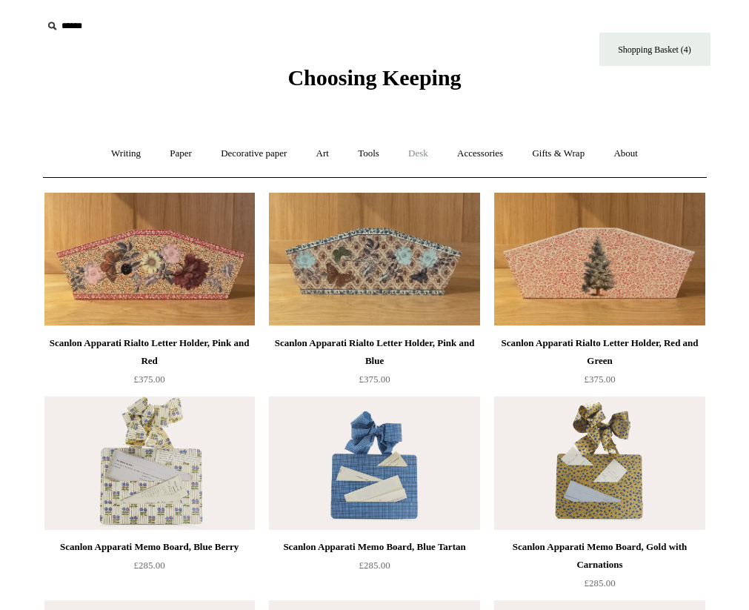
click at [422, 150] on link "Desk +" at bounding box center [418, 153] width 47 height 39
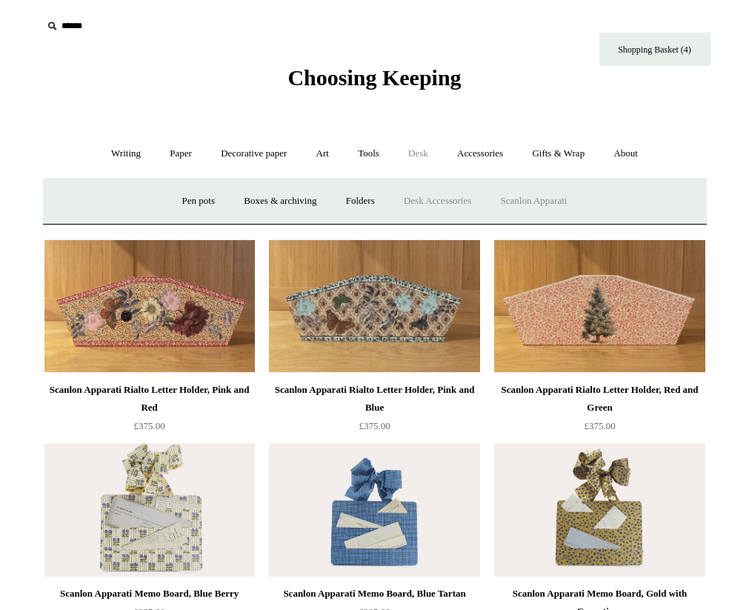
click at [429, 205] on link "Desk Accessories" at bounding box center [438, 201] width 94 height 39
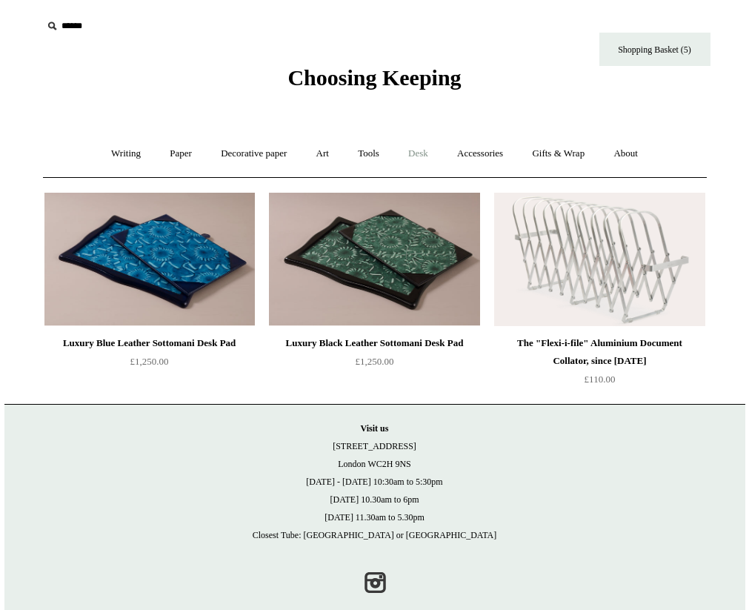
click at [420, 156] on link "Desk +" at bounding box center [418, 153] width 47 height 39
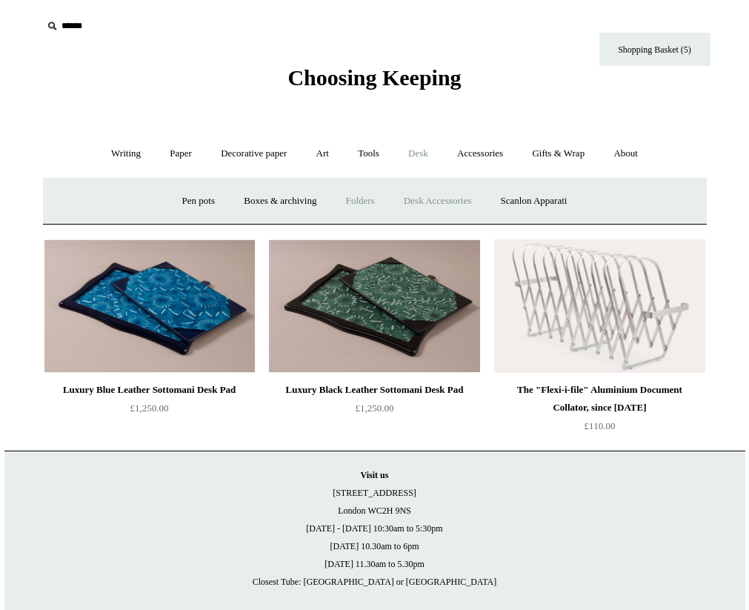
click at [361, 205] on link "Folders" at bounding box center [361, 201] width 56 height 39
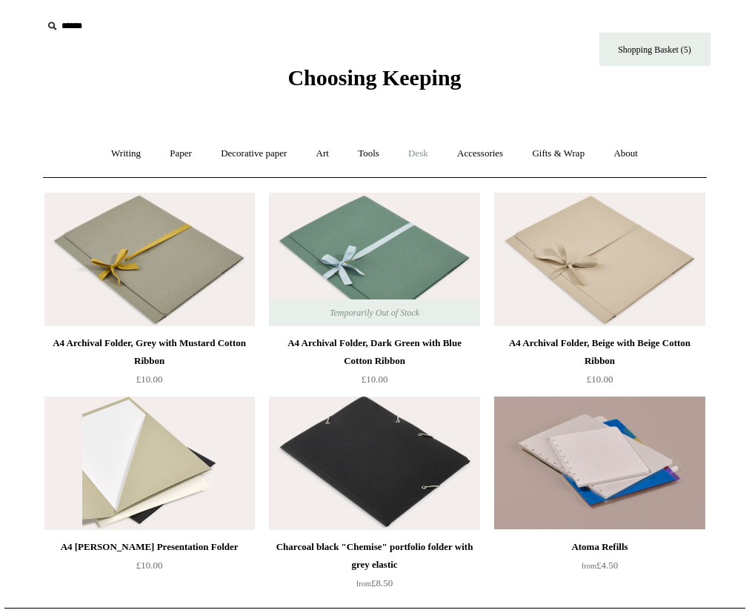
click at [422, 158] on link "Desk +" at bounding box center [418, 153] width 47 height 39
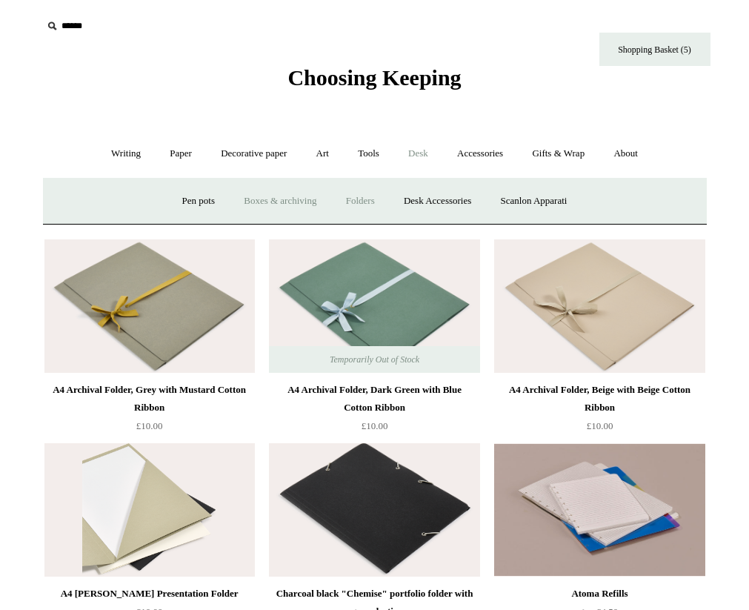
click at [271, 198] on link "Boxes & archiving" at bounding box center [279, 201] width 99 height 39
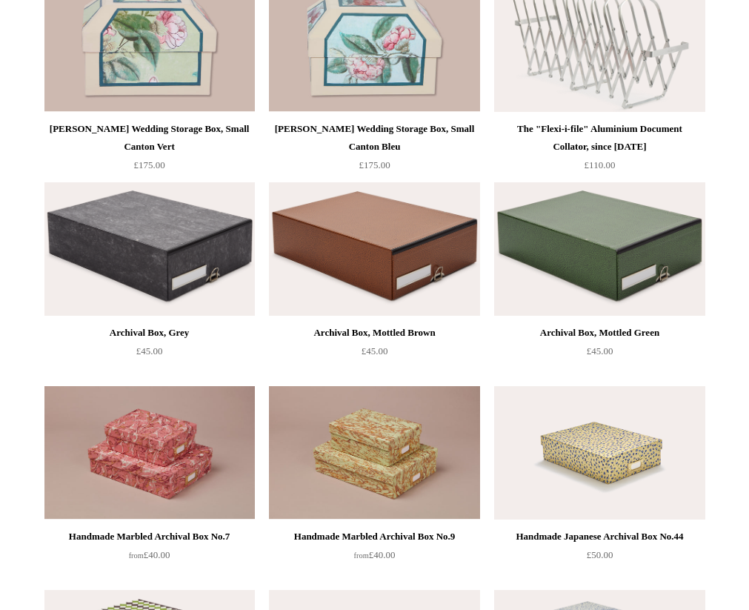
scroll to position [416, 0]
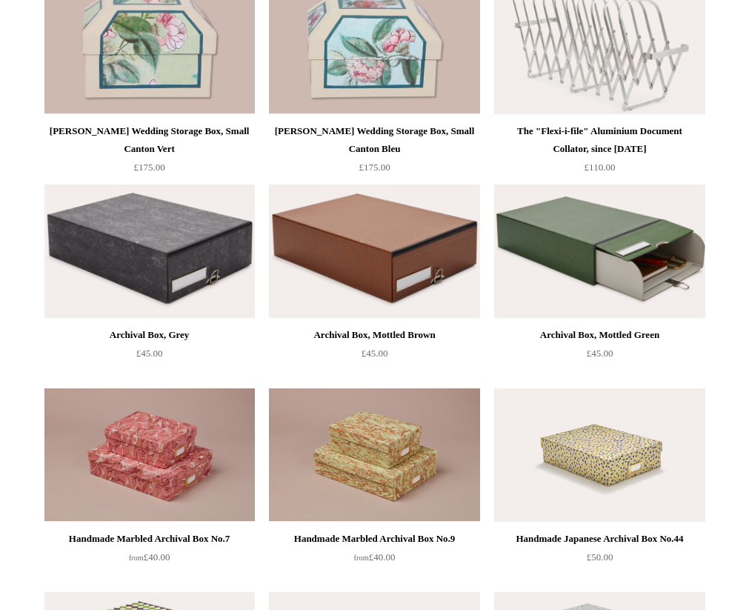
click at [650, 299] on img at bounding box center [599, 251] width 210 height 133
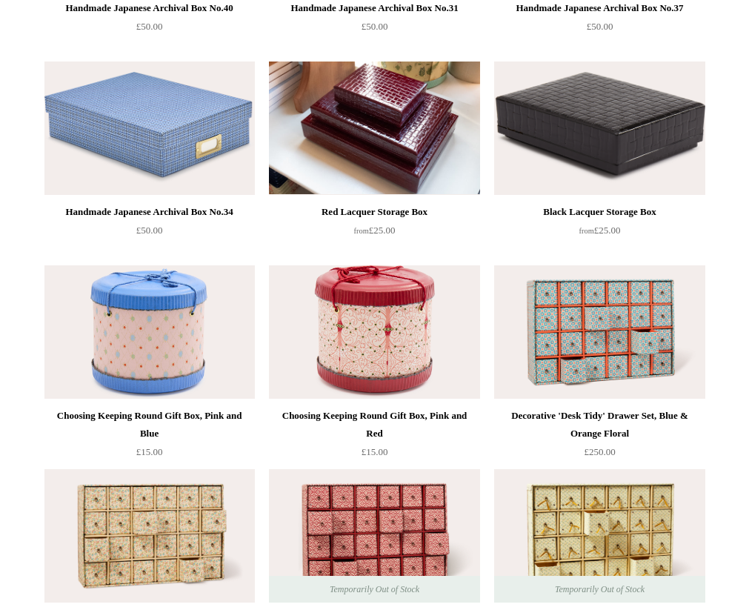
scroll to position [1560, 0]
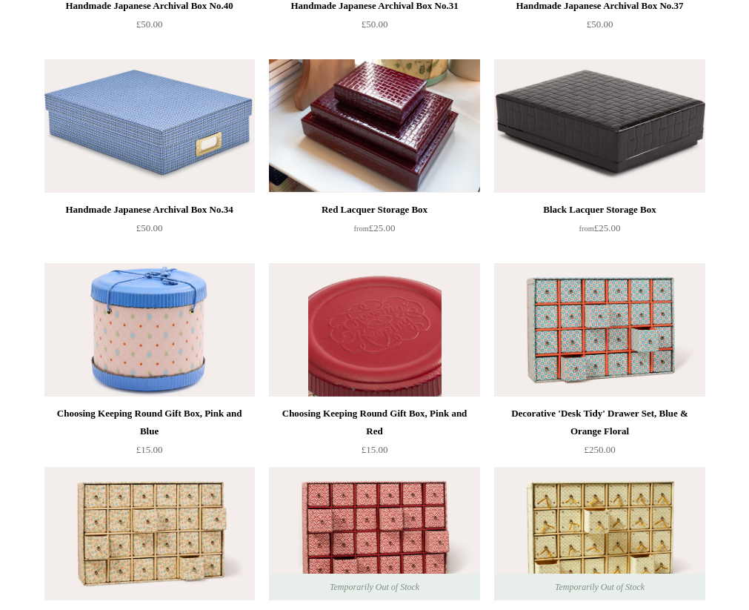
click at [426, 333] on img at bounding box center [374, 329] width 210 height 133
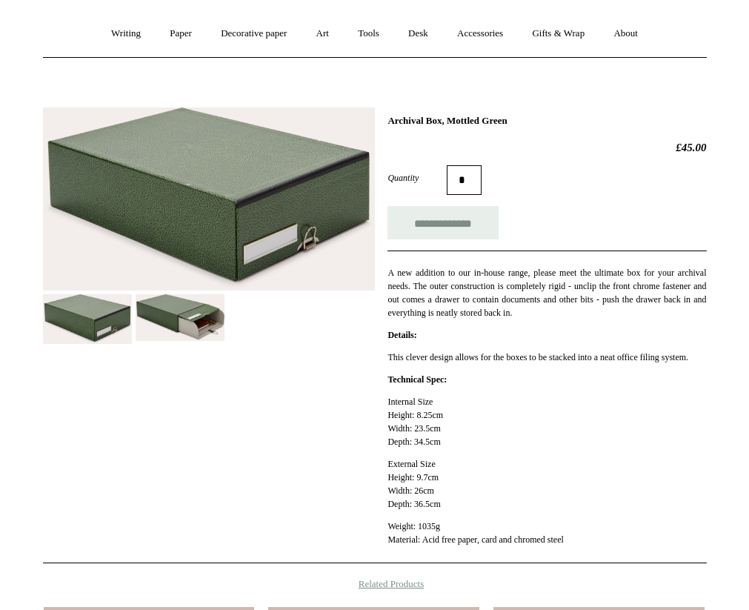
scroll to position [134, 0]
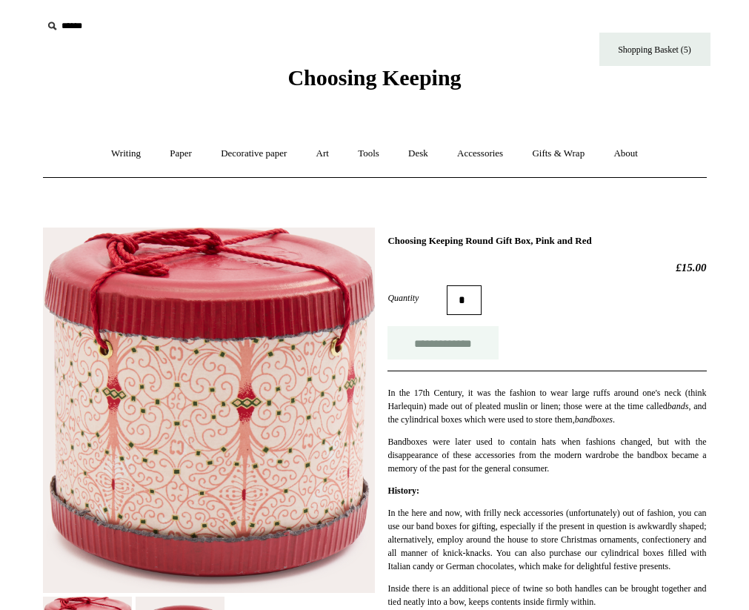
click at [463, 351] on input "**********" at bounding box center [443, 342] width 111 height 33
click at [422, 151] on link "Desk +" at bounding box center [418, 153] width 47 height 39
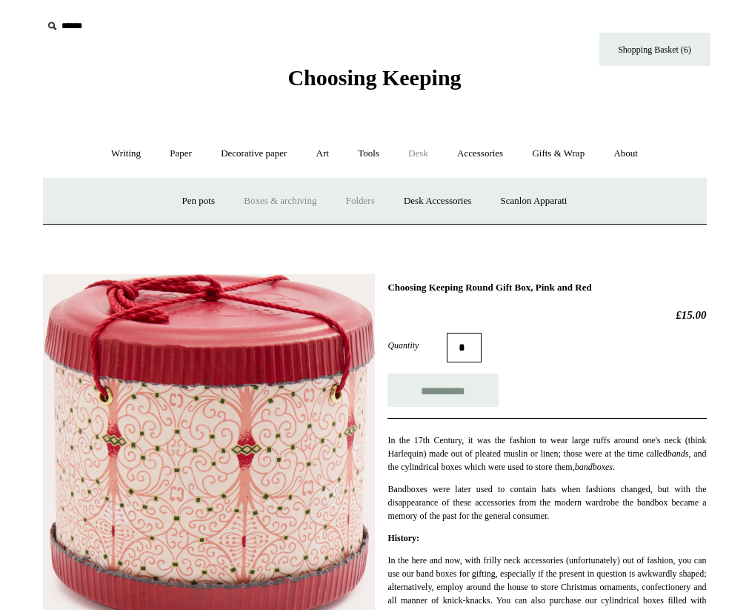
type input "**********"
click at [195, 196] on link "Pen pots" at bounding box center [198, 201] width 59 height 39
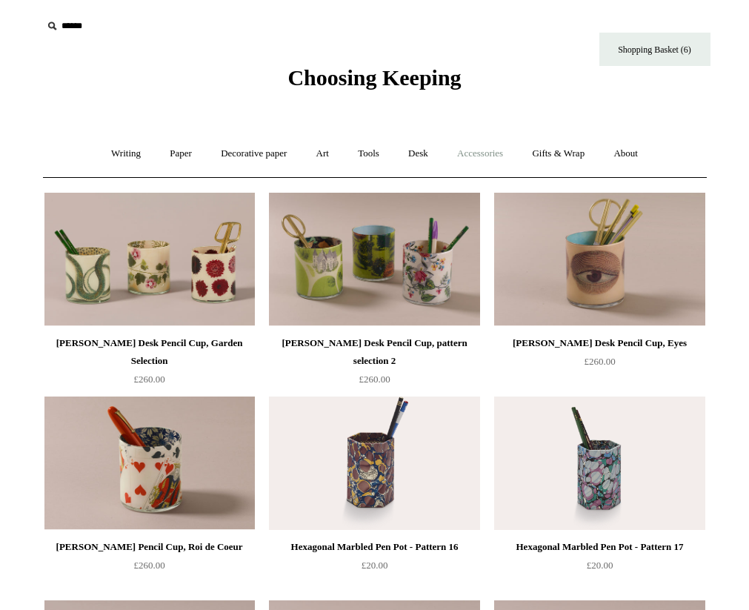
click at [479, 153] on link "Accessories +" at bounding box center [480, 153] width 73 height 39
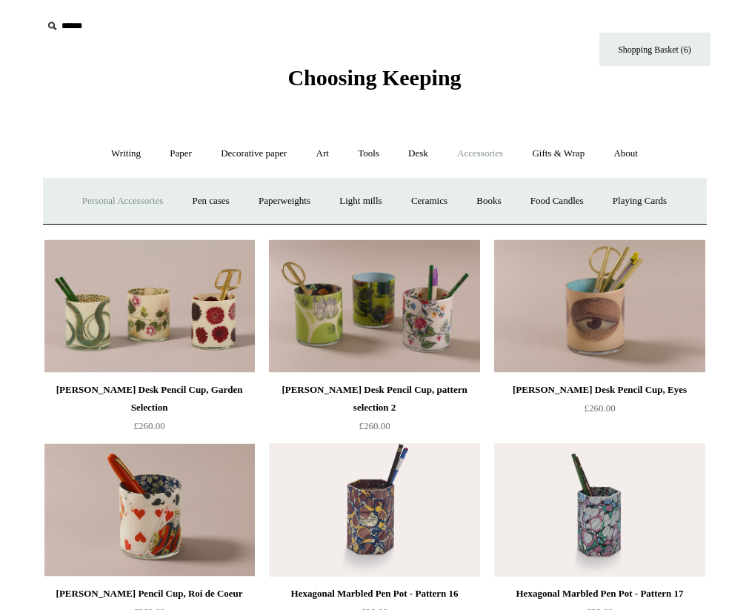
click at [129, 198] on link "Personal Accessories +" at bounding box center [122, 201] width 107 height 39
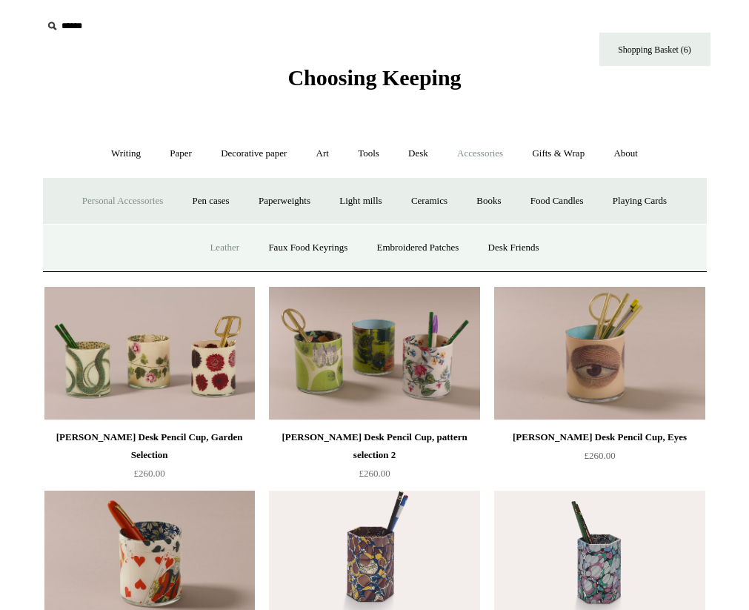
click at [225, 245] on link "Leather" at bounding box center [224, 247] width 56 height 39
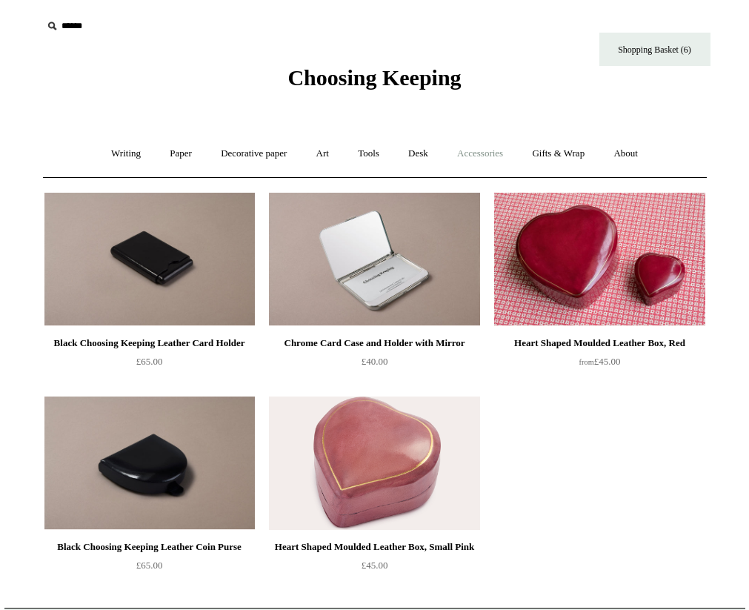
click at [486, 160] on link "Accessories +" at bounding box center [480, 153] width 73 height 39
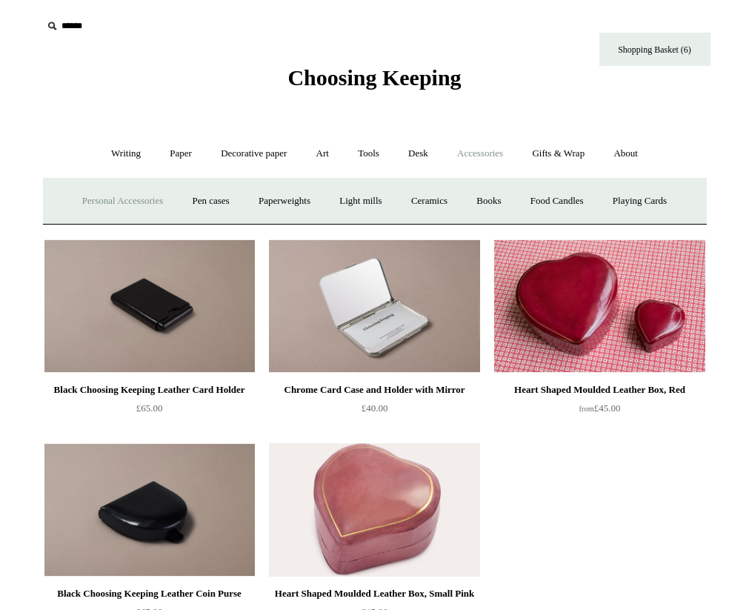
click at [139, 207] on link "Personal Accessories +" at bounding box center [122, 201] width 107 height 39
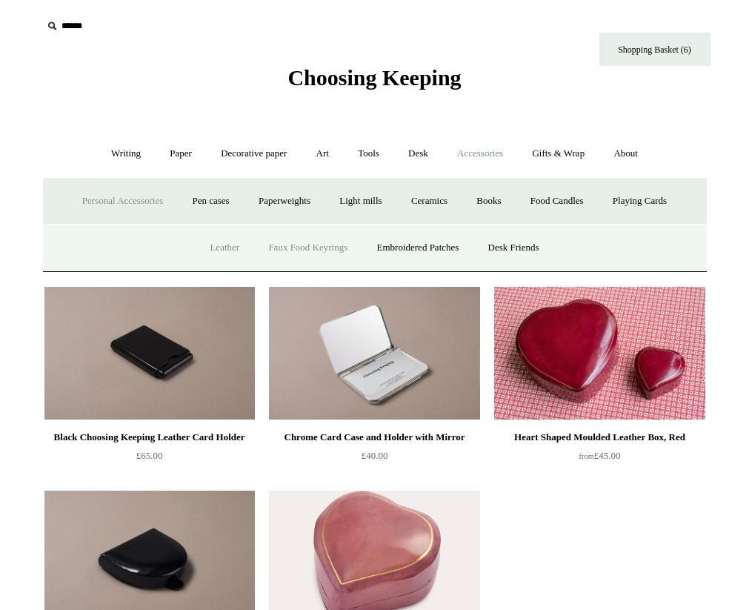
click at [291, 248] on link "Faux Food Keyrings" at bounding box center [308, 247] width 106 height 39
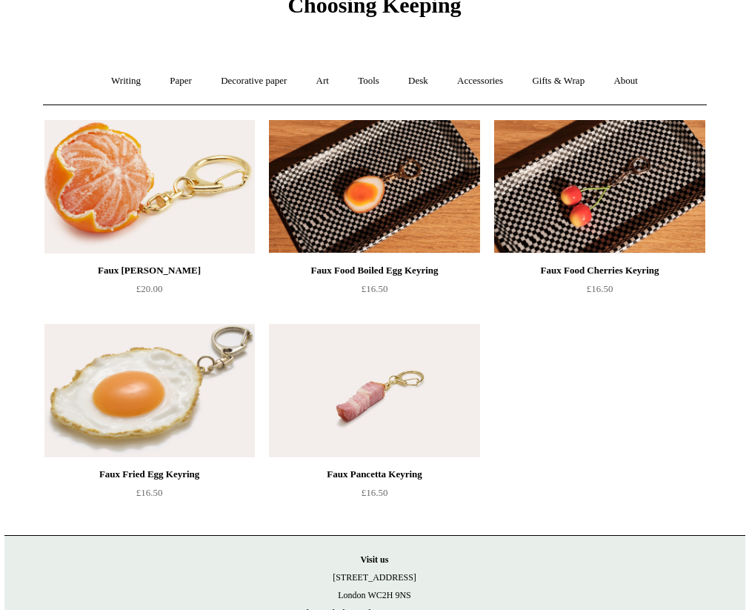
scroll to position [71, 0]
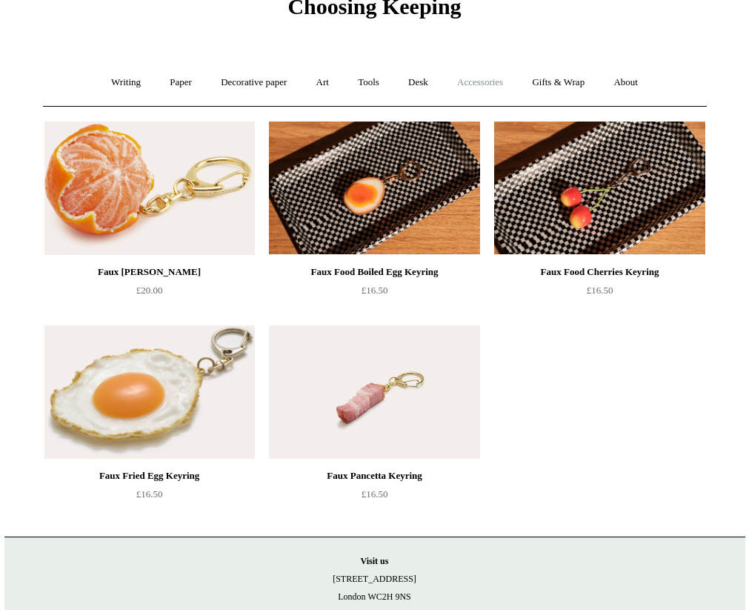
click at [497, 81] on link "Accessories +" at bounding box center [480, 82] width 73 height 39
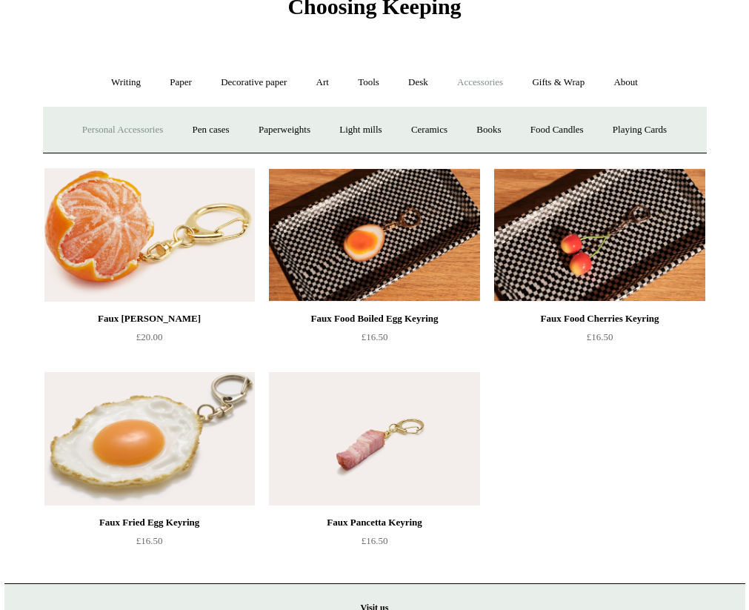
click at [118, 133] on link "Personal Accessories +" at bounding box center [122, 129] width 107 height 39
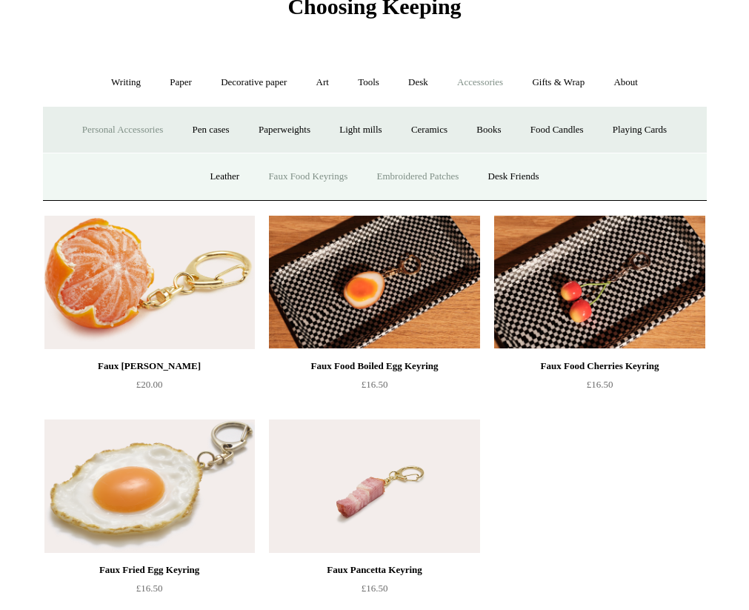
click at [422, 174] on link "Embroidered Patches" at bounding box center [418, 176] width 109 height 39
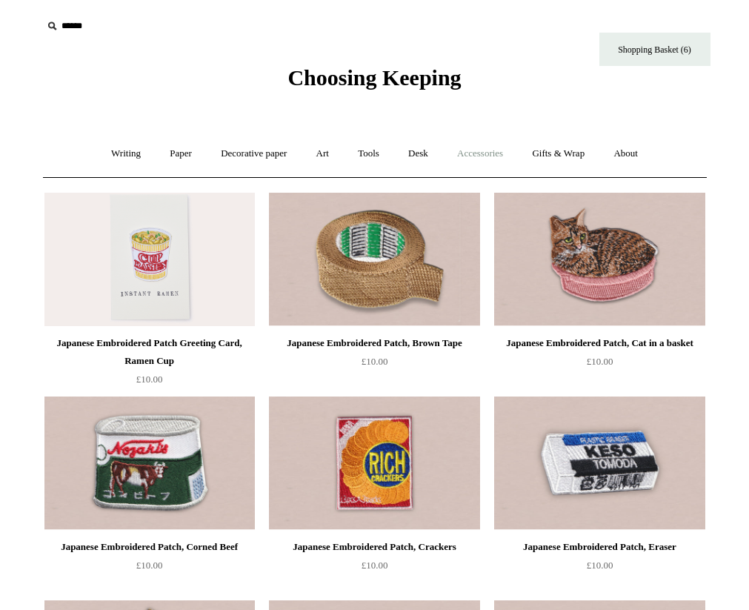
click at [493, 147] on link "Accessories +" at bounding box center [480, 153] width 73 height 39
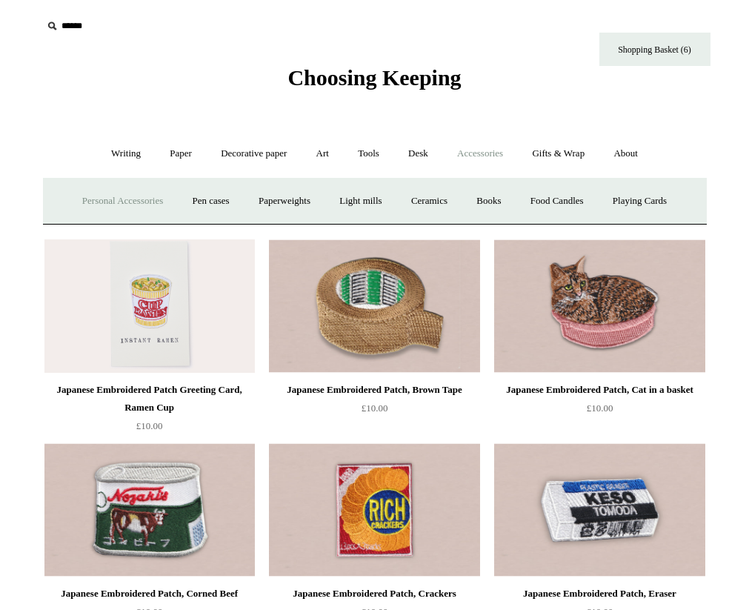
click at [131, 203] on link "Personal Accessories +" at bounding box center [122, 201] width 107 height 39
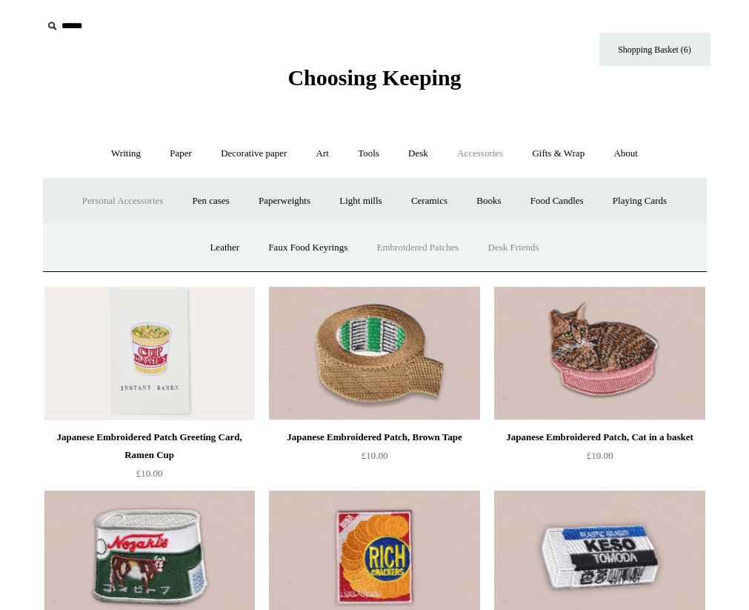
click at [507, 253] on link "Desk Friends" at bounding box center [514, 247] width 78 height 39
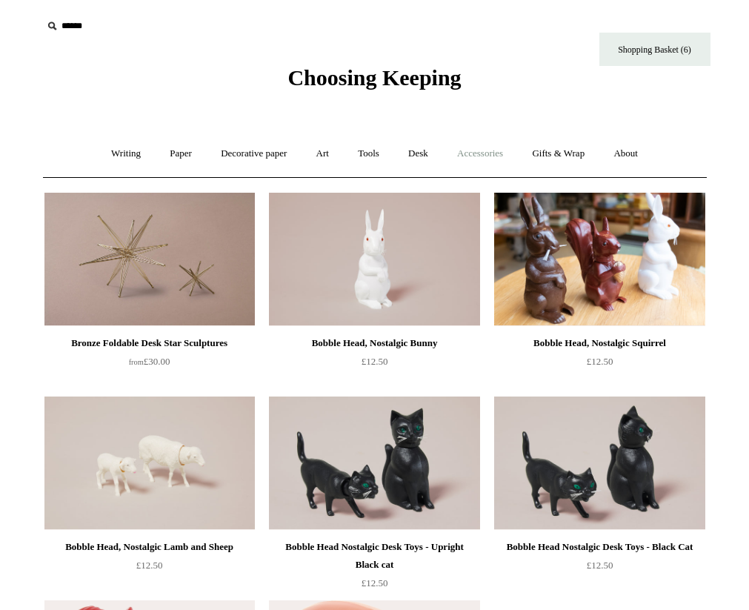
click at [496, 156] on link "Accessories +" at bounding box center [480, 153] width 73 height 39
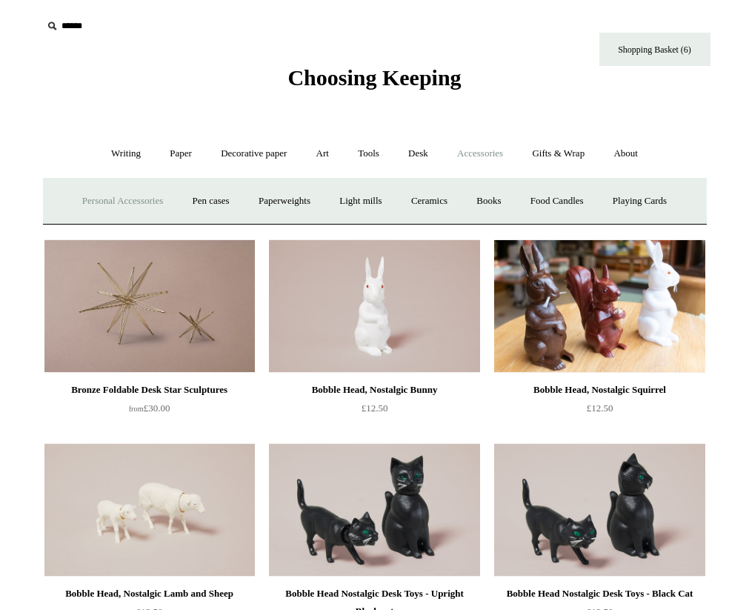
click at [130, 205] on link "Personal Accessories +" at bounding box center [122, 201] width 107 height 39
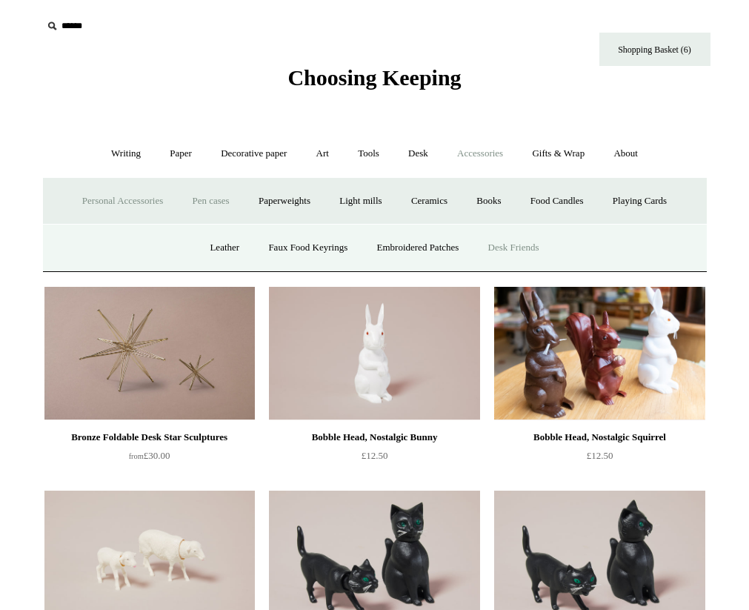
click at [222, 205] on link "Pen cases" at bounding box center [211, 201] width 64 height 39
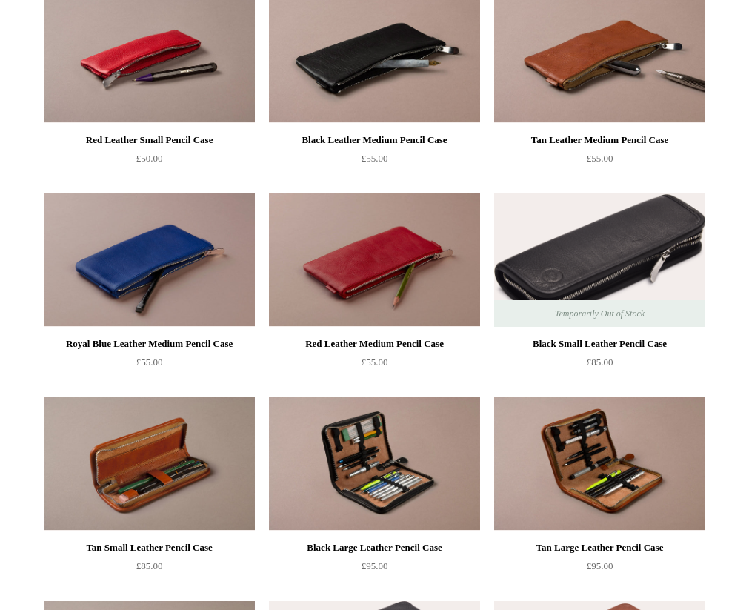
scroll to position [478, 0]
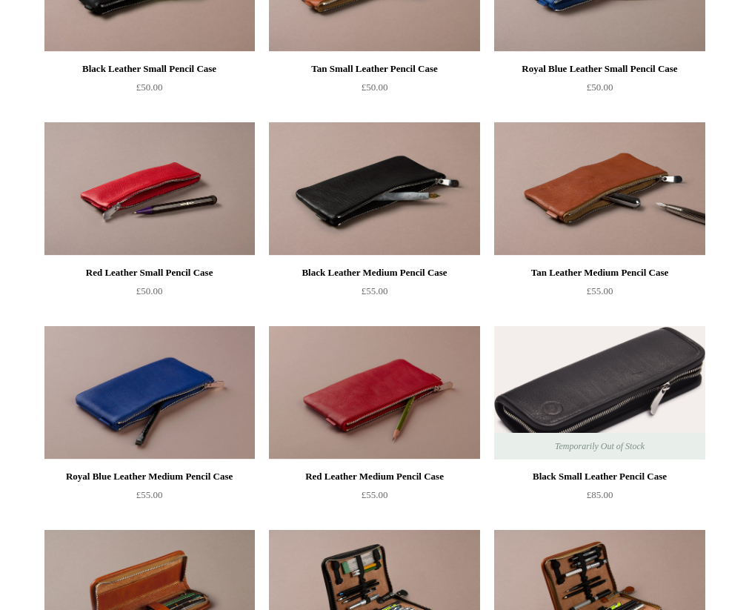
click at [189, 185] on img at bounding box center [149, 188] width 210 height 133
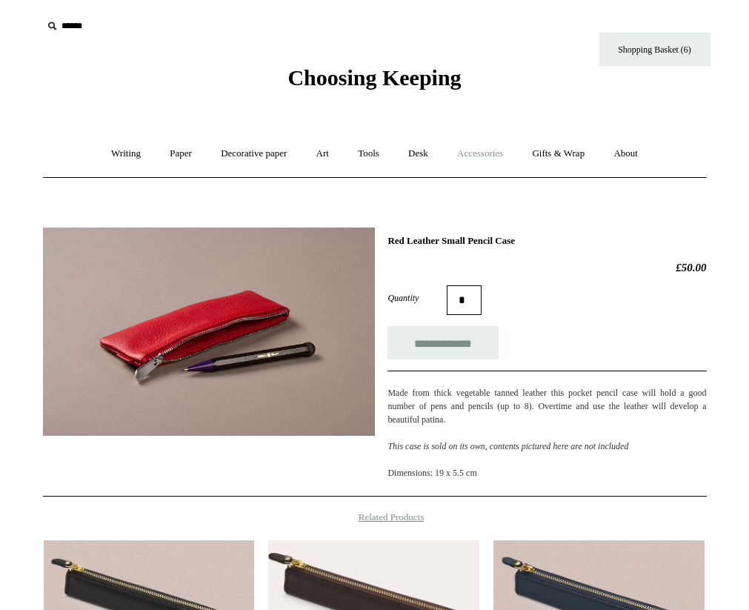
click at [488, 153] on link "Accessories +" at bounding box center [480, 153] width 73 height 39
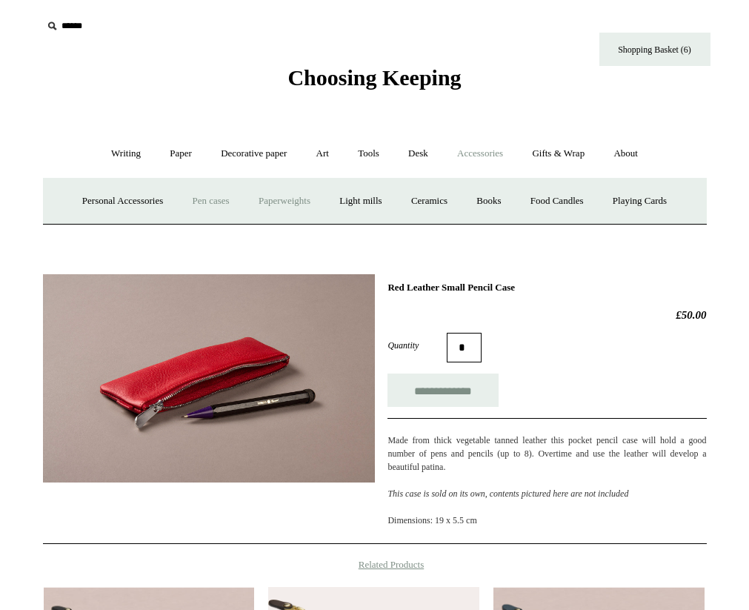
click at [292, 202] on link "Paperweights +" at bounding box center [284, 201] width 79 height 39
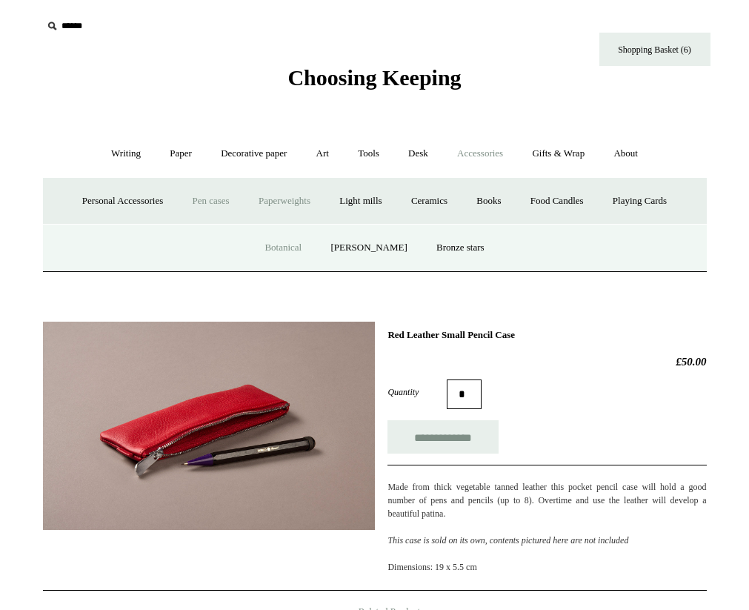
click at [295, 248] on link "Botanical" at bounding box center [283, 247] width 64 height 39
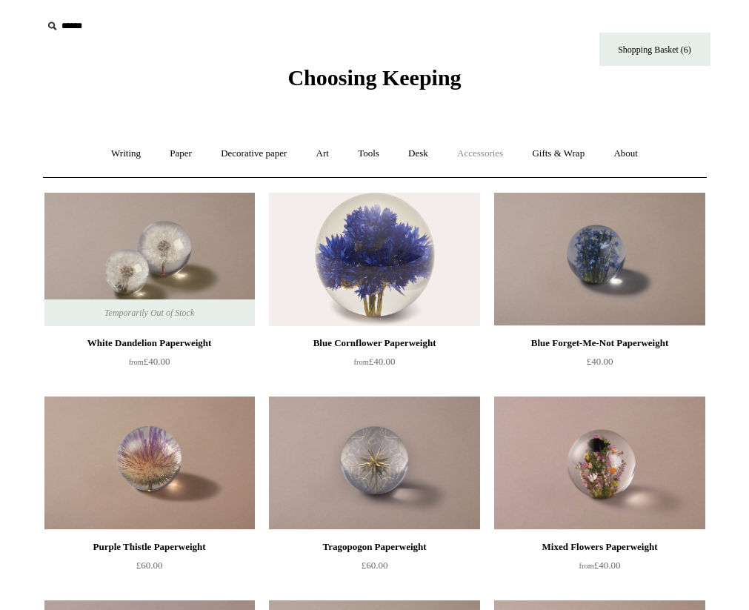
click at [483, 157] on link "Accessories +" at bounding box center [480, 153] width 73 height 39
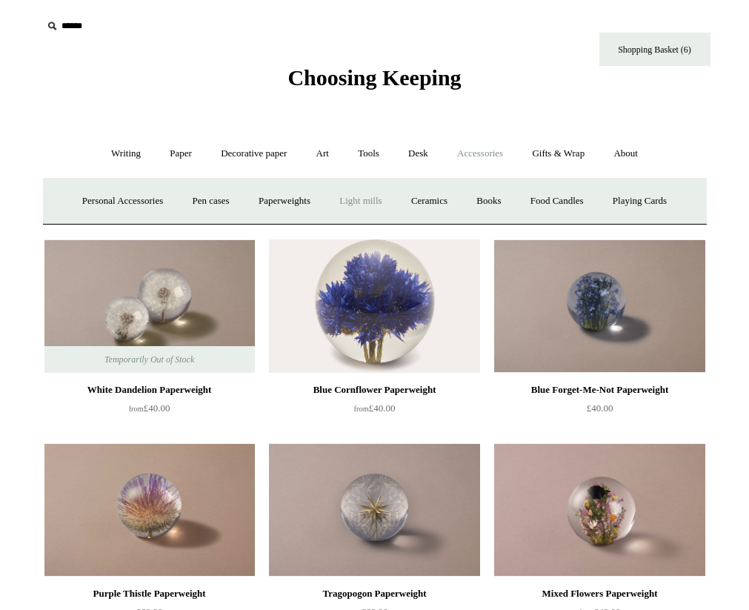
click at [380, 197] on link "Light mills" at bounding box center [360, 201] width 69 height 39
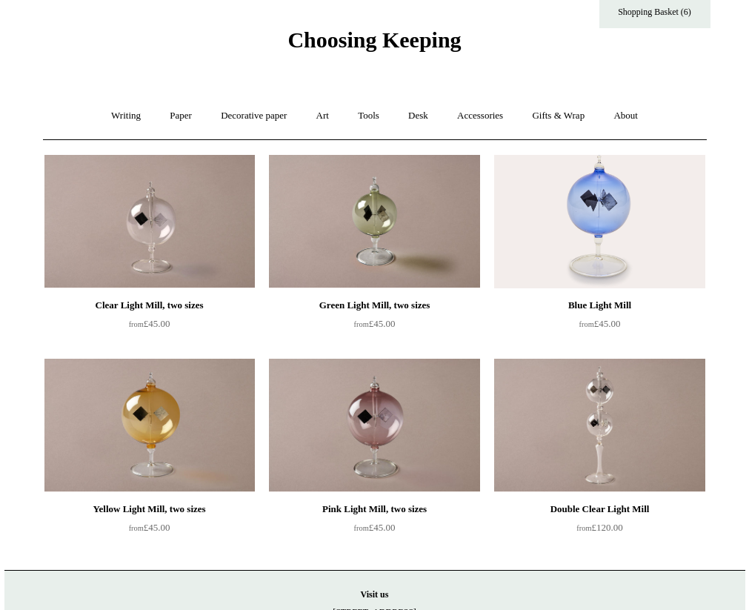
scroll to position [16, 0]
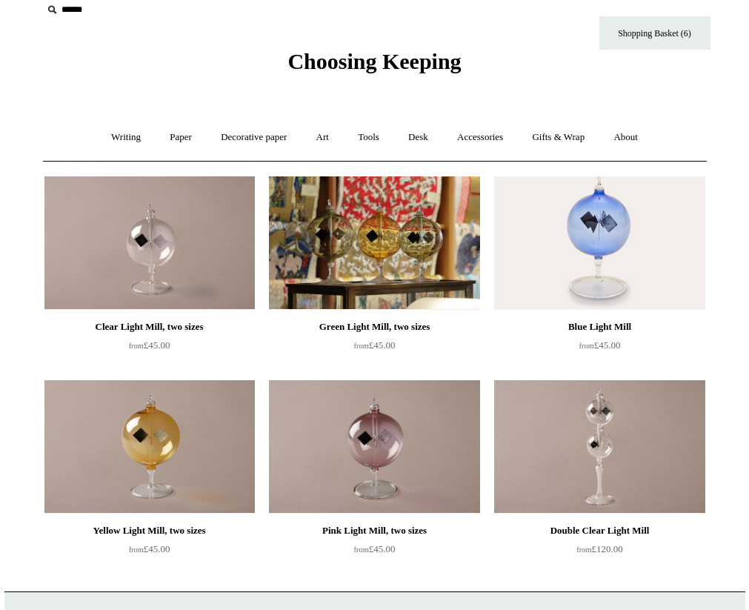
click at [399, 253] on img at bounding box center [374, 242] width 210 height 133
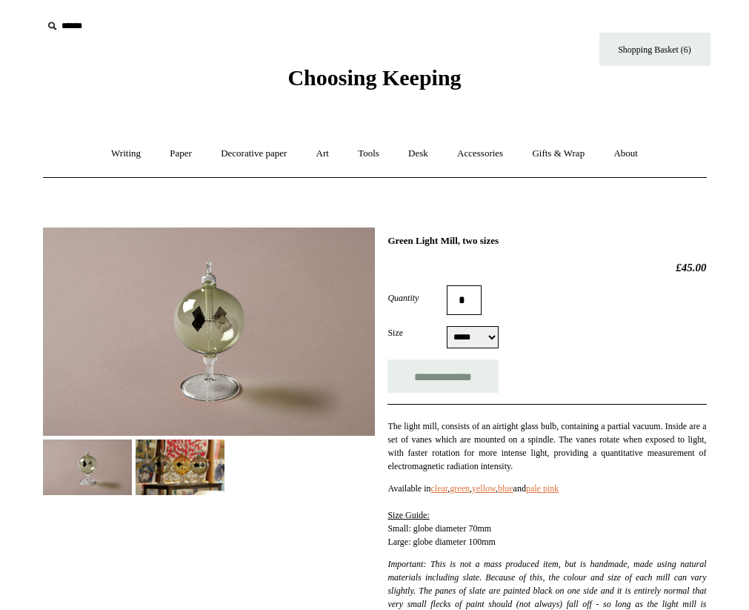
click at [182, 471] on img at bounding box center [180, 467] width 89 height 56
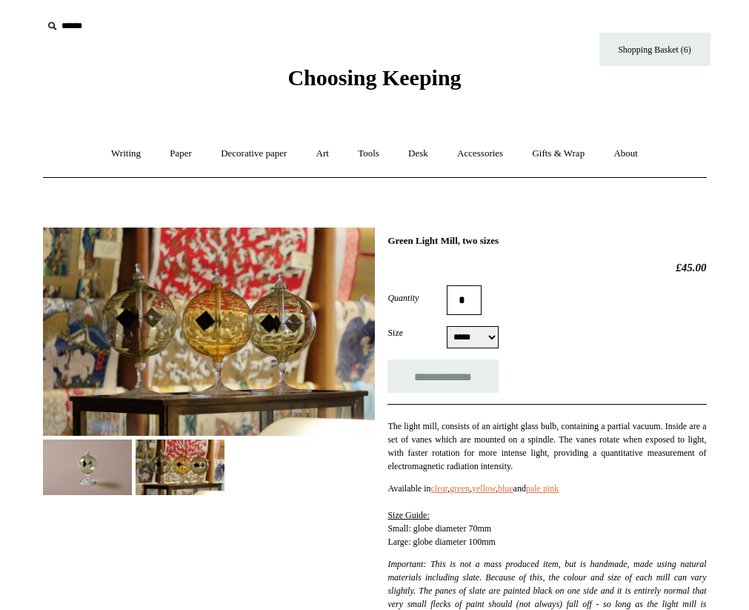
click at [76, 467] on img at bounding box center [87, 467] width 89 height 56
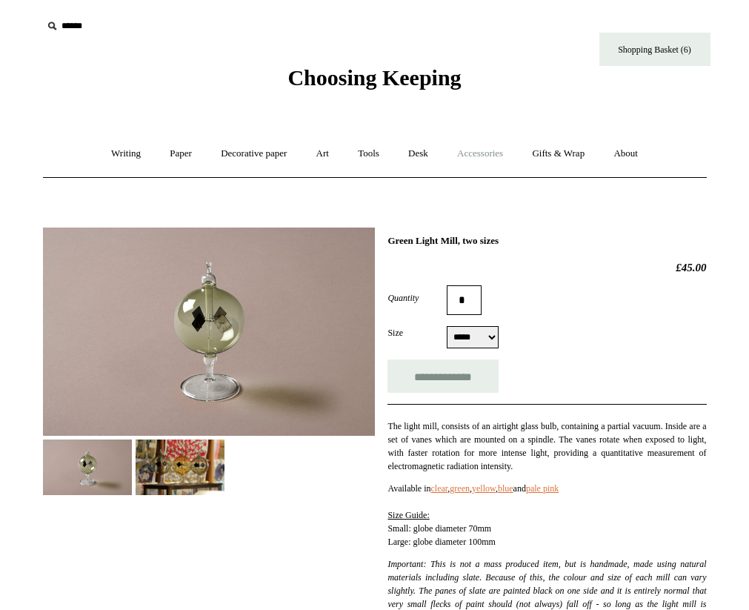
click at [479, 153] on link "Accessories +" at bounding box center [480, 153] width 73 height 39
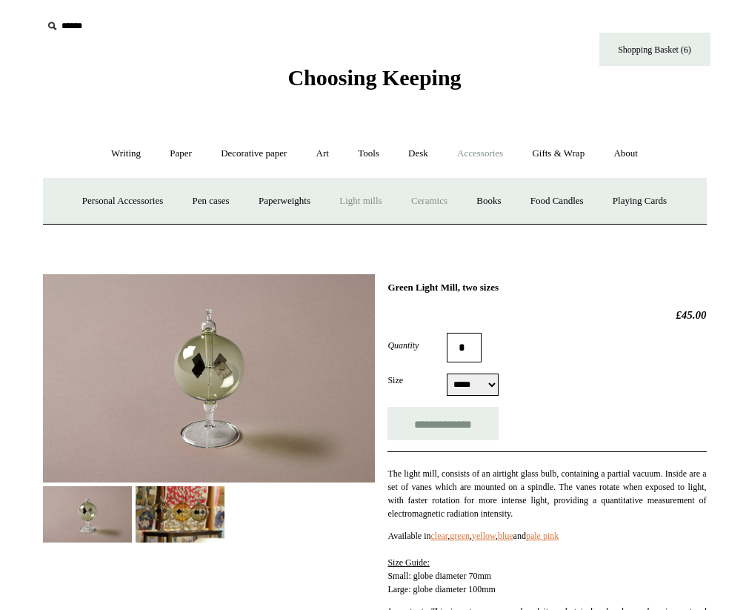
click at [429, 202] on link "Ceramics +" at bounding box center [429, 201] width 63 height 39
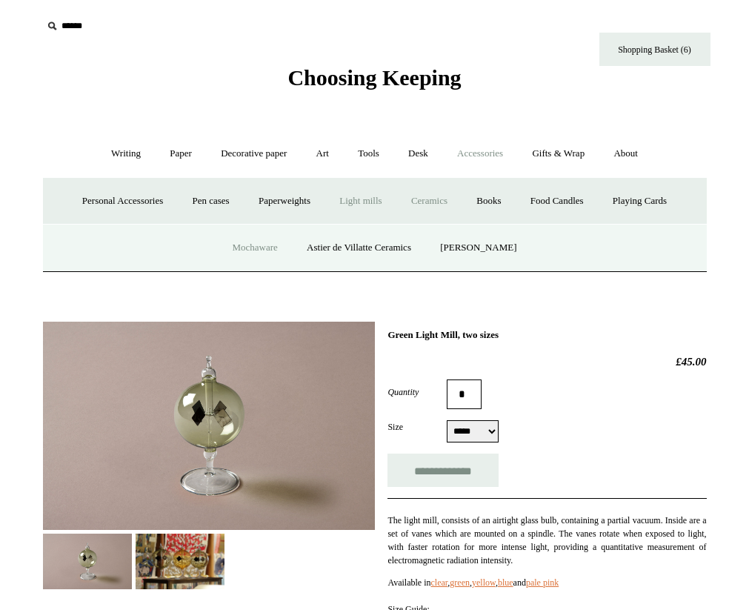
click at [262, 252] on link "Mochaware" at bounding box center [255, 247] width 72 height 39
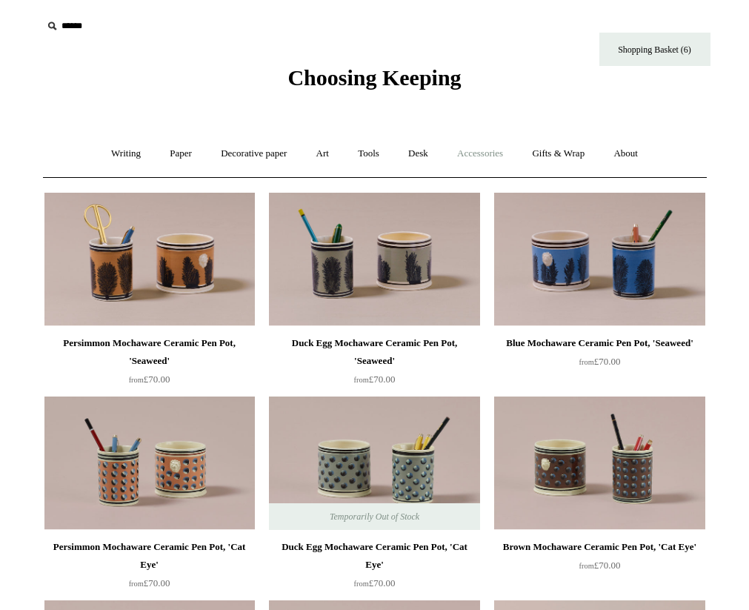
click at [491, 155] on link "Accessories +" at bounding box center [480, 153] width 73 height 39
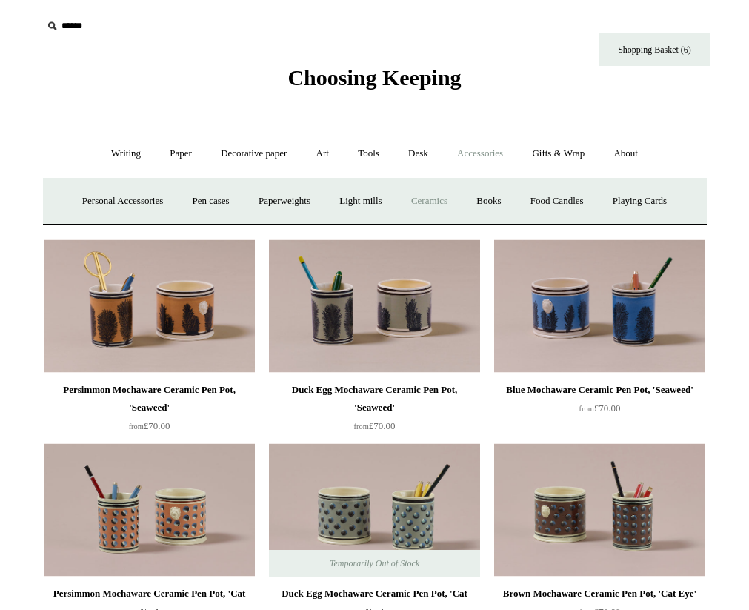
click at [437, 200] on link "Ceramics +" at bounding box center [429, 201] width 63 height 39
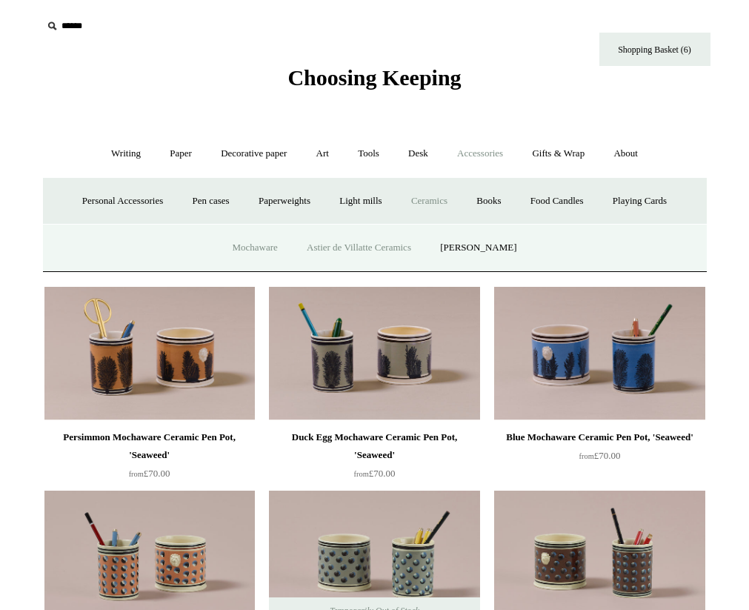
click at [377, 245] on link "Astier de Villatte Ceramics" at bounding box center [358, 247] width 131 height 39
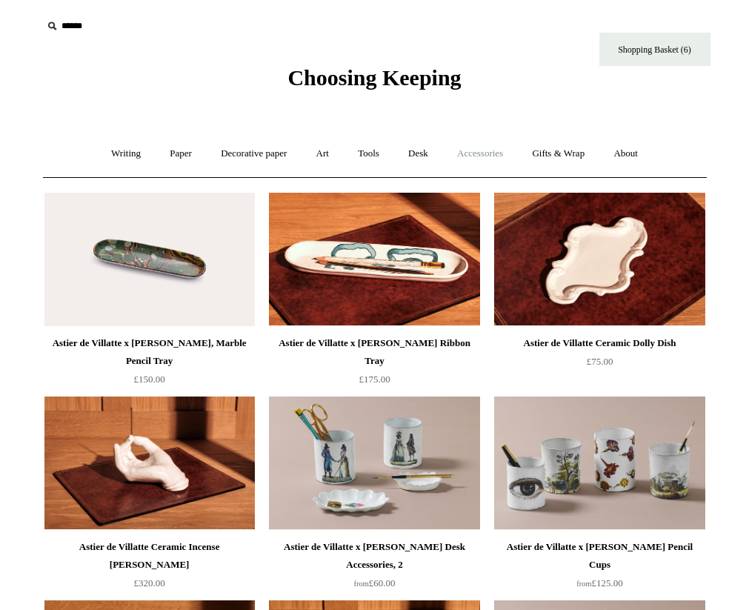
click at [471, 158] on link "Accessories +" at bounding box center [480, 153] width 73 height 39
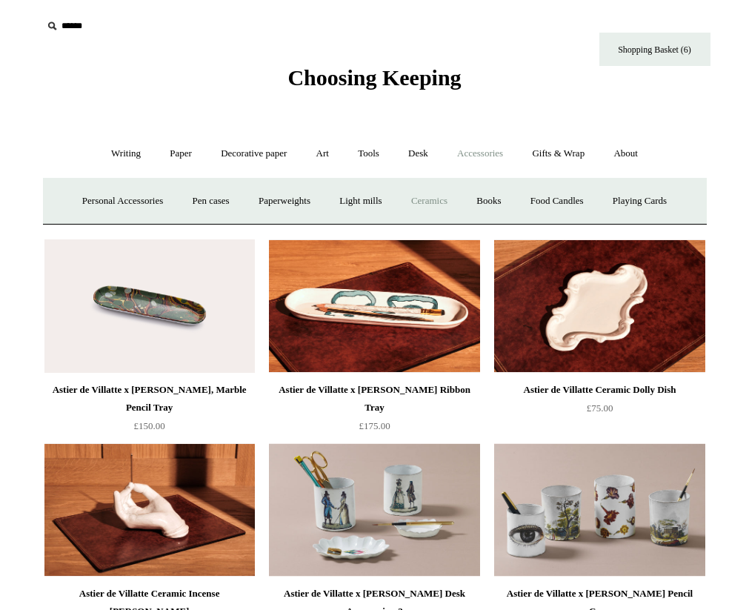
click at [443, 189] on link "Ceramics +" at bounding box center [429, 201] width 63 height 39
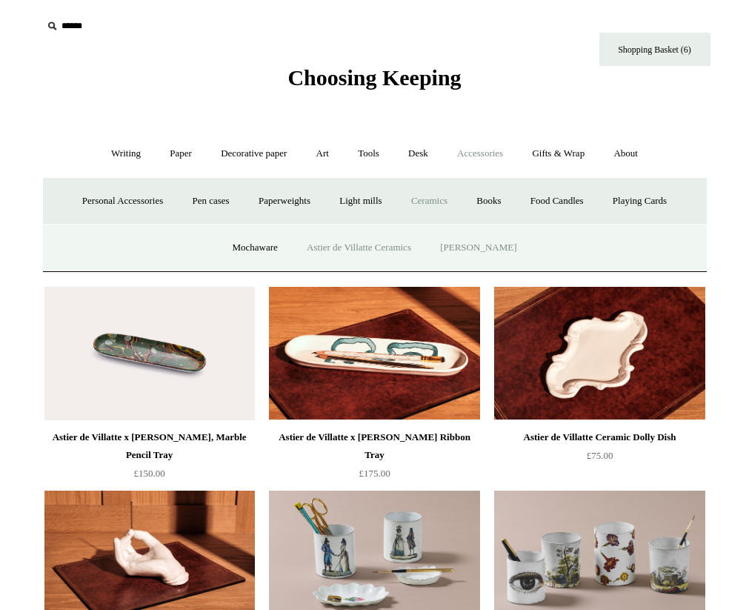
click at [472, 241] on link "[PERSON_NAME]" at bounding box center [478, 247] width 103 height 39
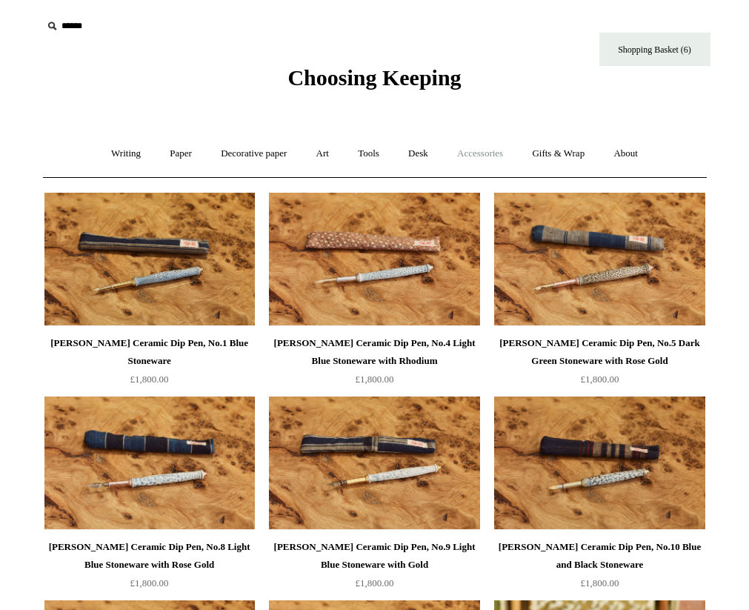
click at [473, 162] on link "Accessories +" at bounding box center [480, 153] width 73 height 39
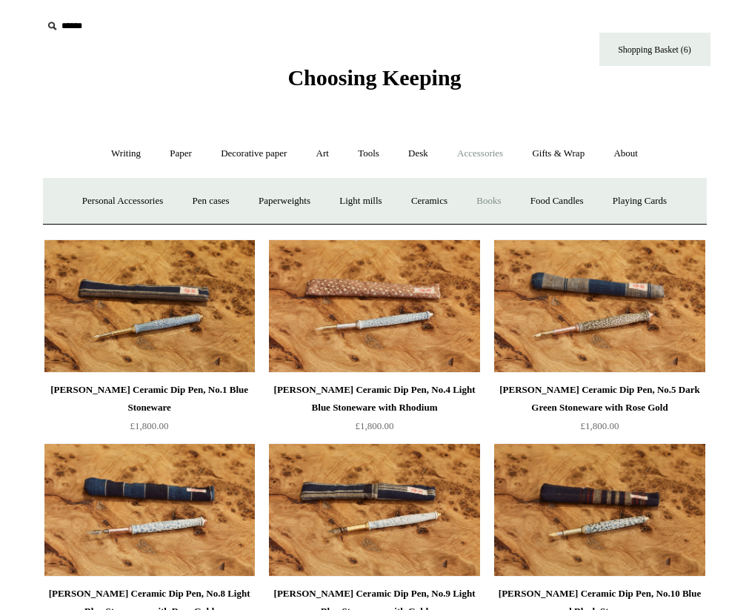
click at [499, 200] on link "Books" at bounding box center [488, 201] width 51 height 39
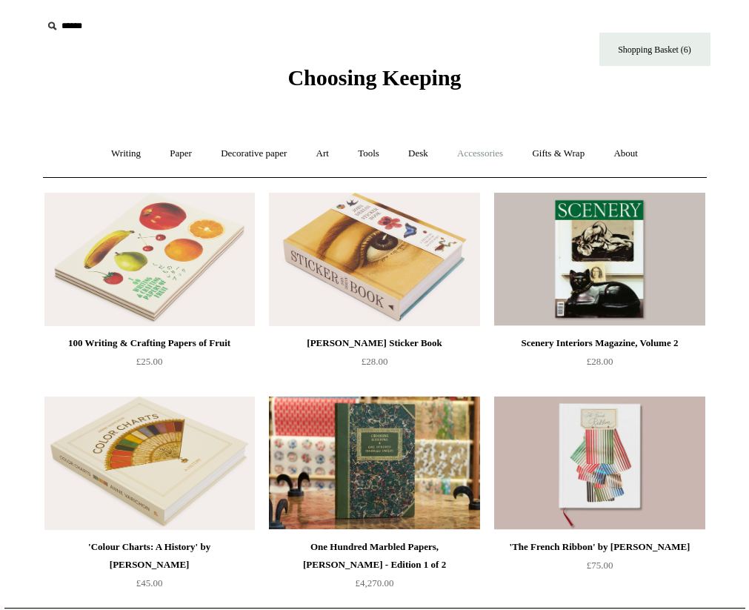
click at [491, 150] on link "Accessories +" at bounding box center [480, 153] width 73 height 39
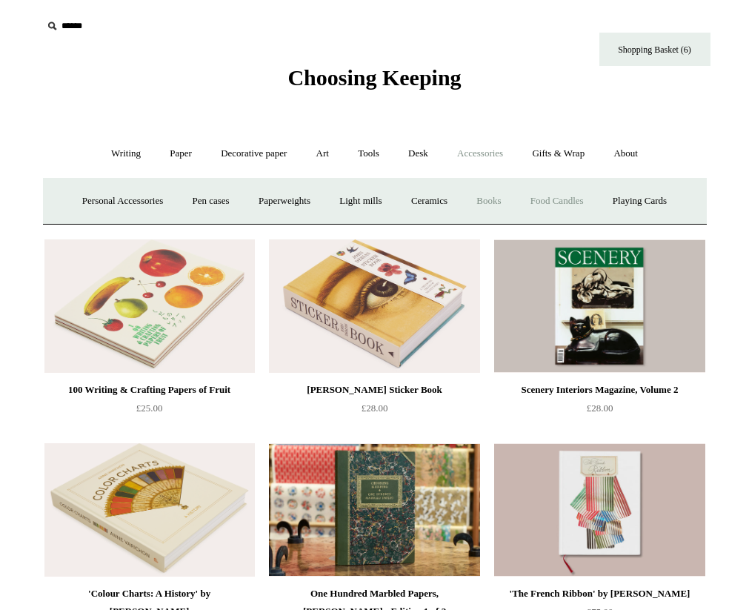
click at [574, 199] on link "Food Candles" at bounding box center [557, 201] width 80 height 39
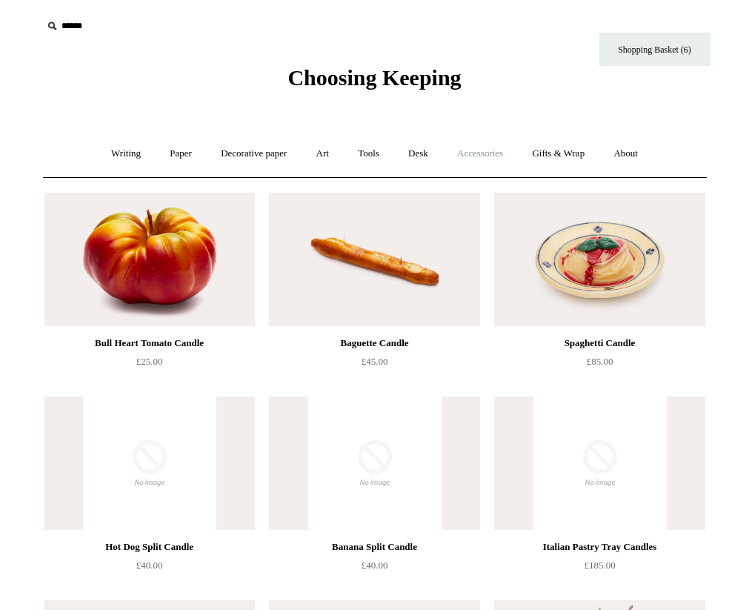
click at [500, 155] on link "Accessories +" at bounding box center [480, 153] width 73 height 39
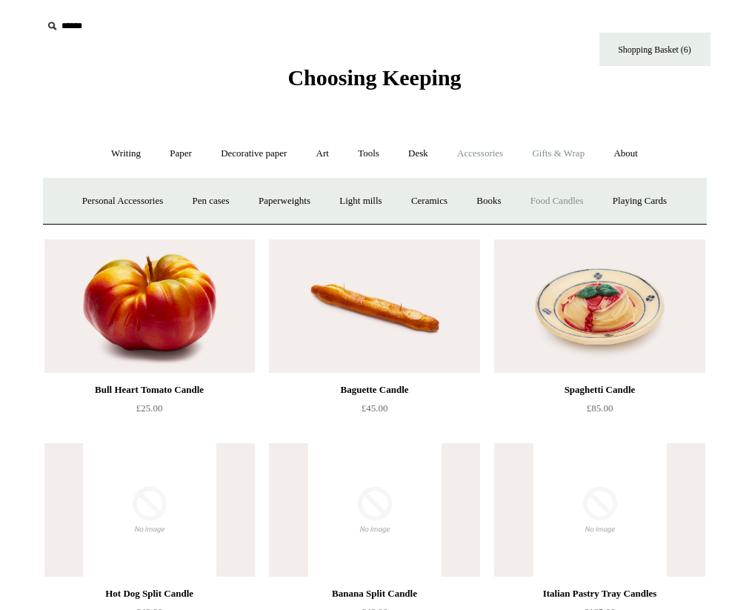
click at [563, 161] on link "Gifts & Wrap +" at bounding box center [558, 153] width 79 height 39
click at [530, 202] on link "Stickers" at bounding box center [529, 201] width 58 height 39
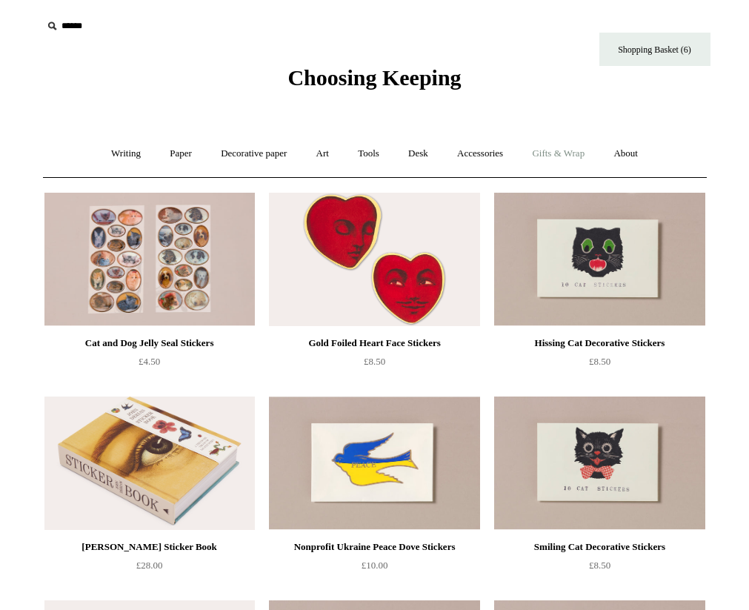
click at [588, 153] on link "Gifts & Wrap +" at bounding box center [558, 153] width 79 height 39
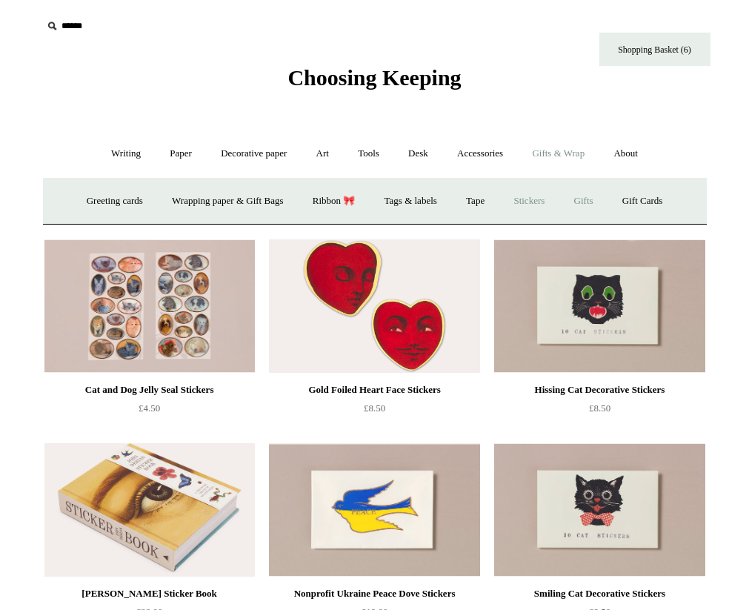
click at [602, 195] on link "Gifts +" at bounding box center [584, 201] width 46 height 39
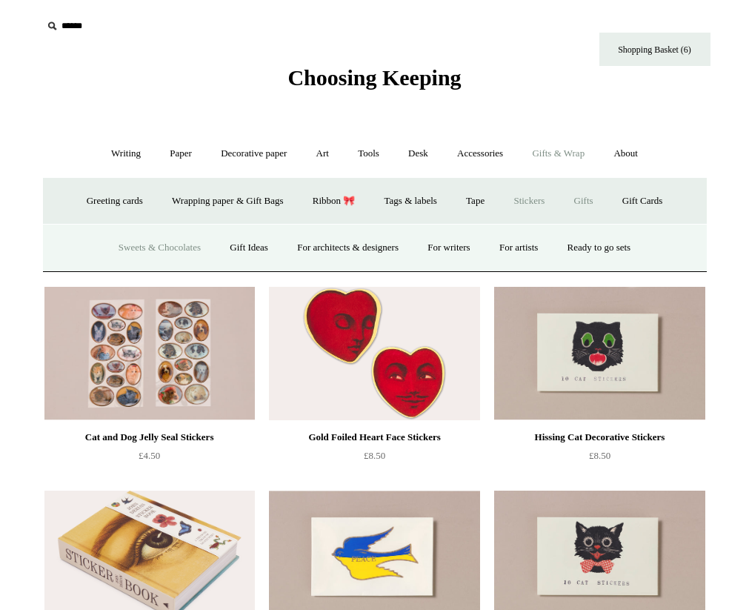
click at [168, 248] on link "Sweets & Chocolates" at bounding box center [159, 247] width 109 height 39
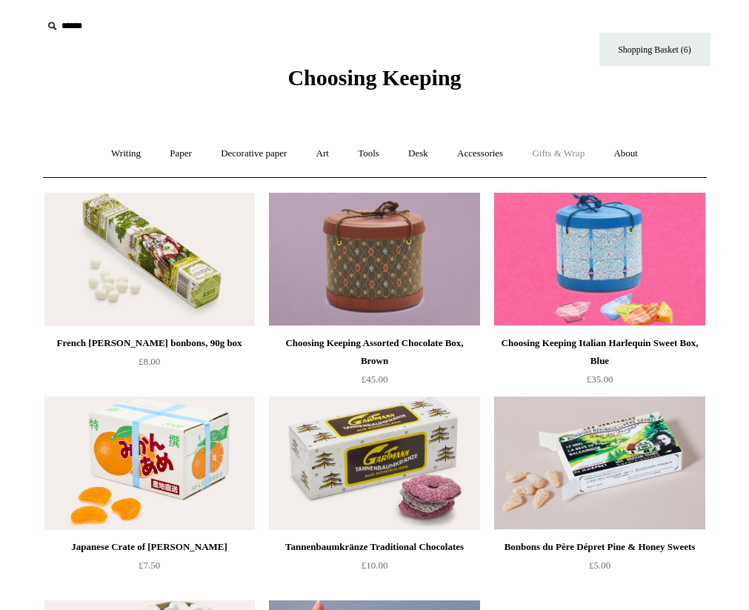
click at [558, 153] on link "Gifts & Wrap +" at bounding box center [558, 153] width 79 height 39
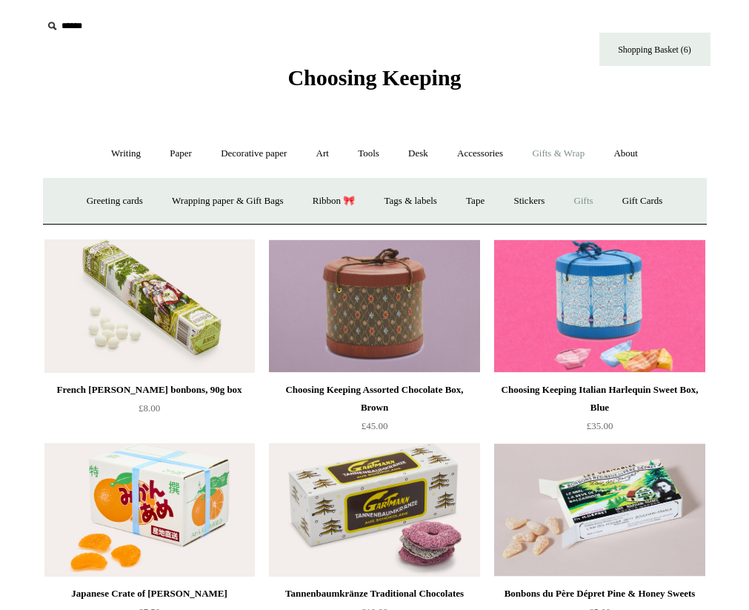
click at [592, 196] on link "Gifts +" at bounding box center [584, 201] width 46 height 39
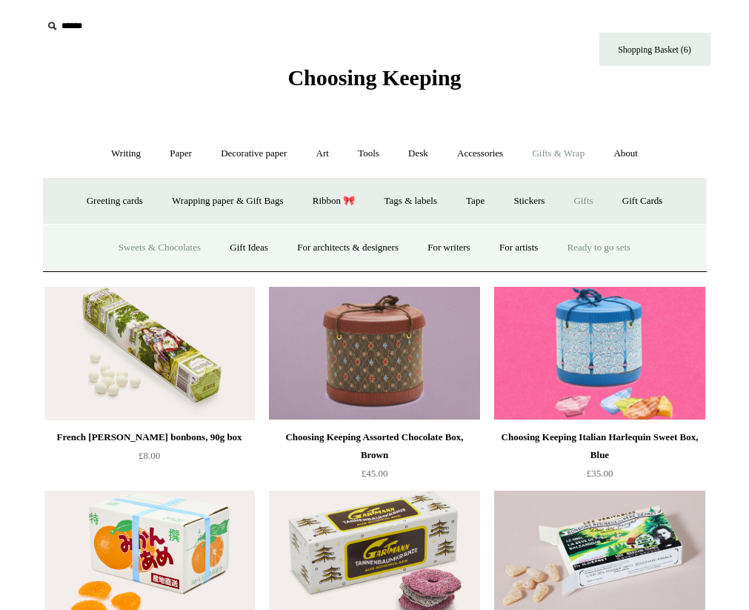
click at [615, 249] on link "Ready to go sets" at bounding box center [599, 247] width 90 height 39
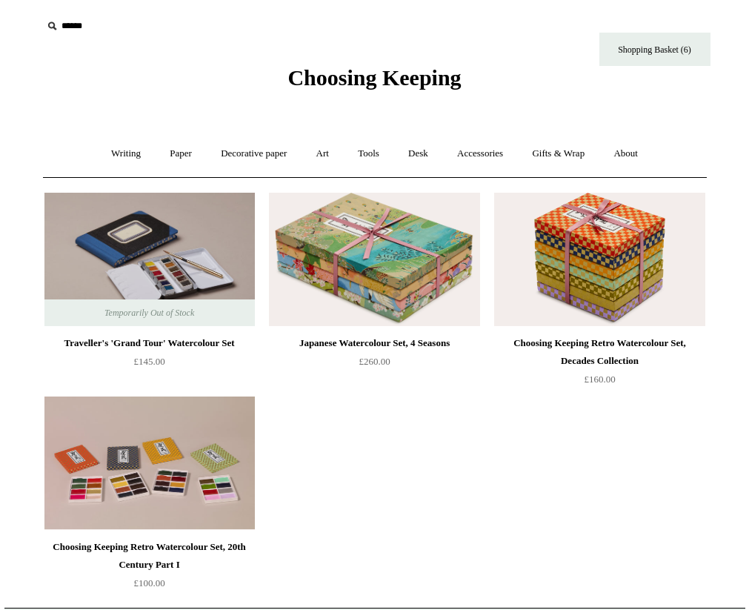
click at [380, 85] on span "Choosing Keeping" at bounding box center [374, 77] width 173 height 24
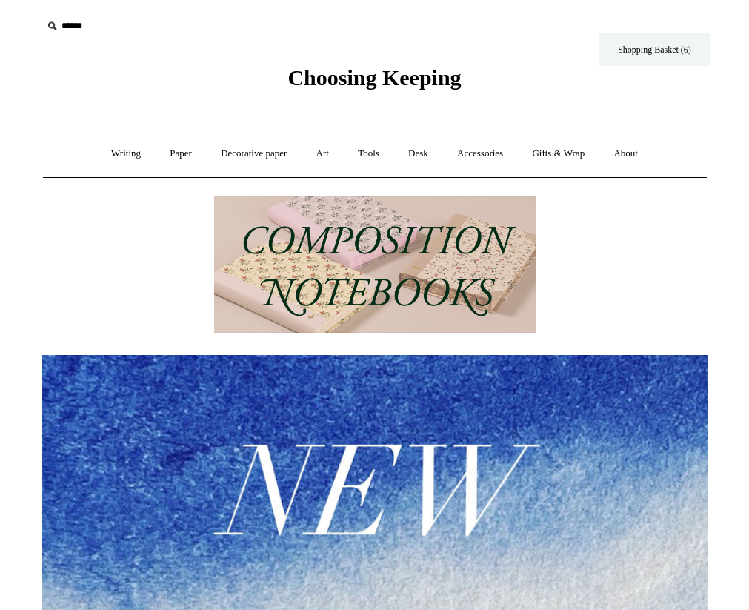
click at [666, 53] on link "Shopping Basket (6)" at bounding box center [655, 49] width 111 height 33
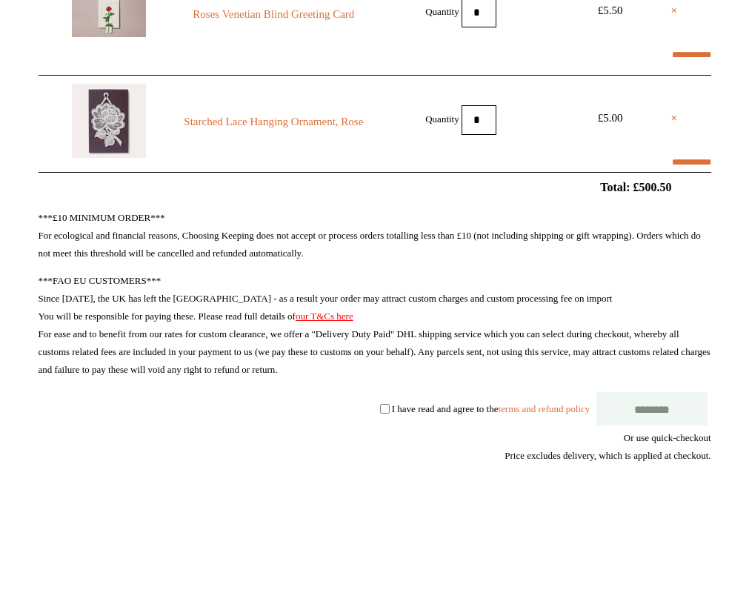
scroll to position [648, 0]
select select "**********"
type input "********"
select select "*******"
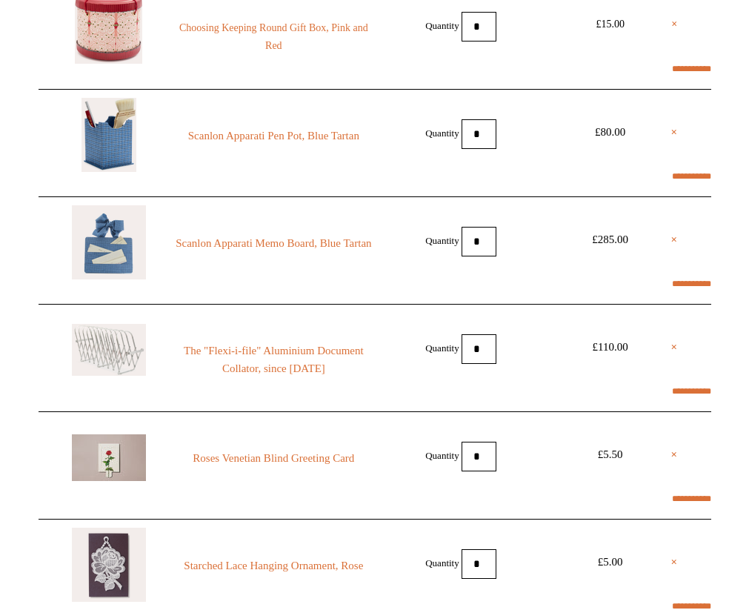
scroll to position [201, 0]
